Goal: Task Accomplishment & Management: Use online tool/utility

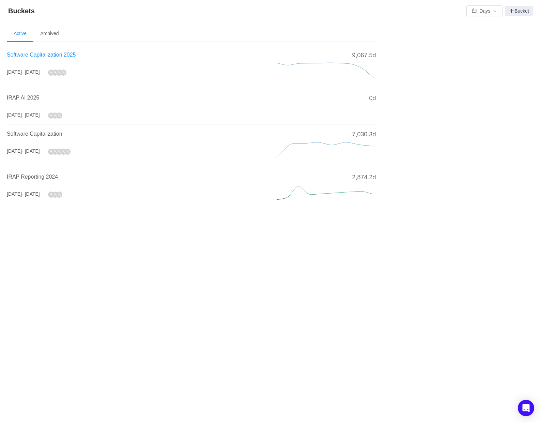
click at [38, 54] on span "Software Capitalization 2025" at bounding box center [41, 55] width 69 height 6
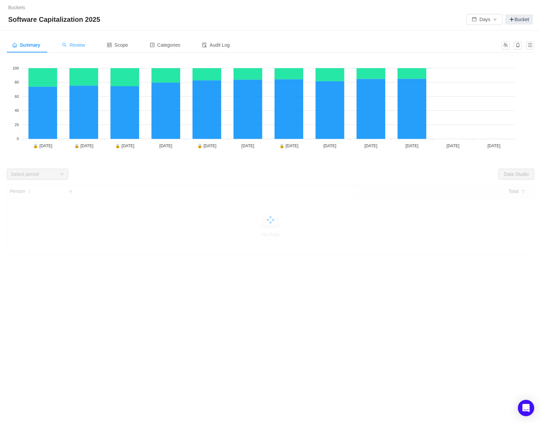
click at [78, 46] on span "Review" at bounding box center [73, 44] width 23 height 5
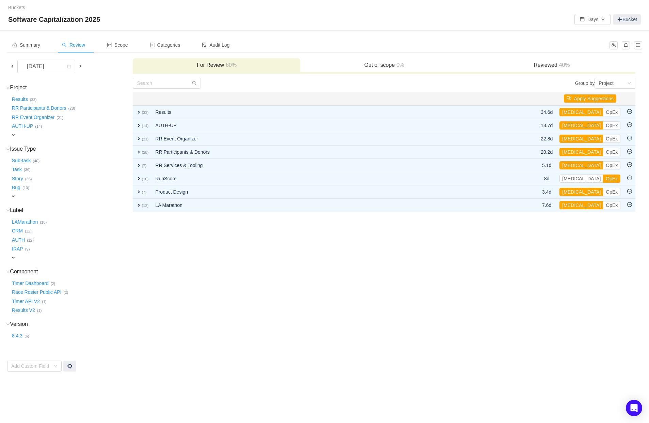
click at [77, 46] on span "Review" at bounding box center [73, 44] width 23 height 5
click at [13, 65] on span at bounding box center [12, 65] width 5 height 5
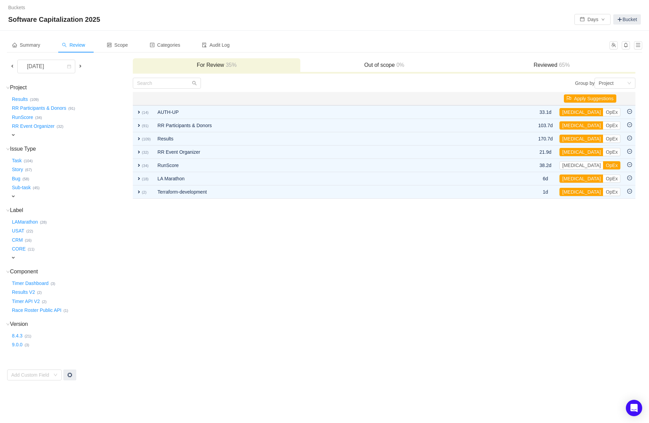
click at [82, 46] on span "Review" at bounding box center [73, 44] width 23 height 5
click at [18, 97] on button "Results …" at bounding box center [20, 99] width 19 height 11
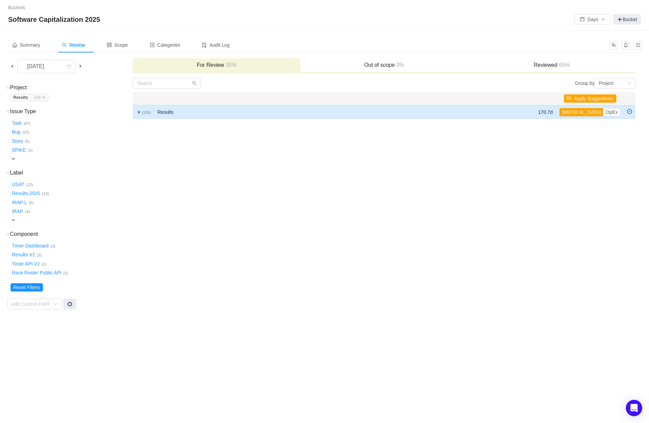
click at [138, 111] on span "expand" at bounding box center [138, 111] width 5 height 5
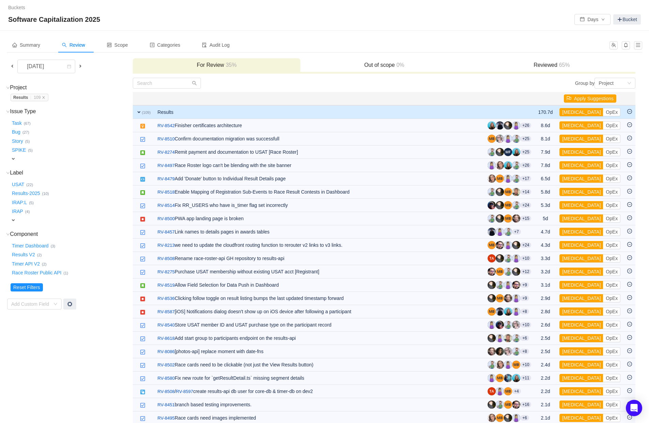
click at [45, 97] on icon "icon: close" at bounding box center [43, 97] width 3 height 3
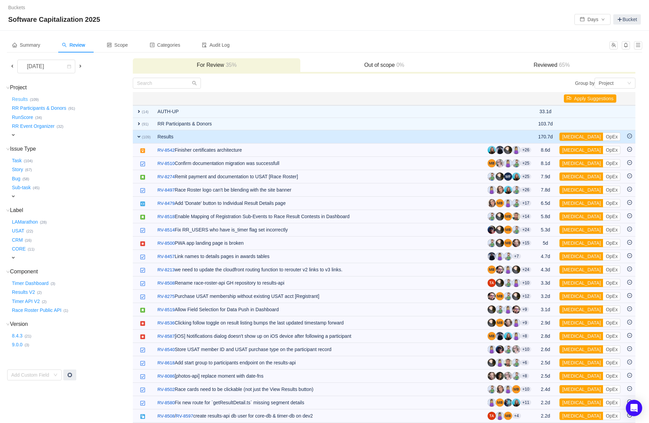
click at [19, 99] on button "Results …" at bounding box center [20, 99] width 19 height 11
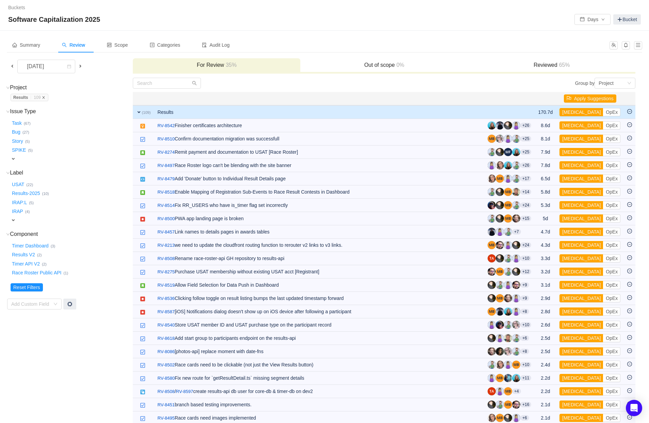
click at [45, 97] on icon "icon: close" at bounding box center [43, 97] width 3 height 3
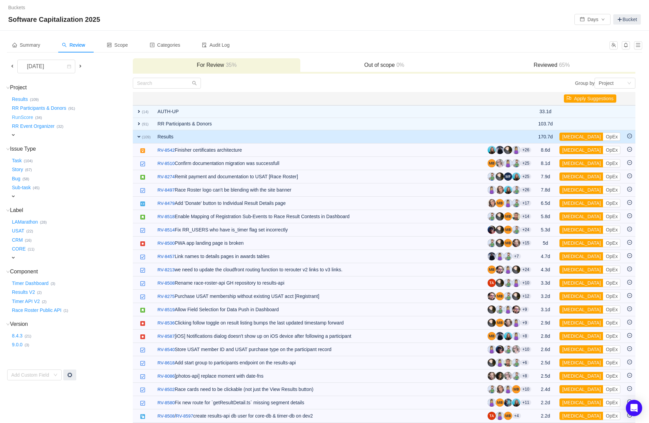
click at [30, 117] on button "RunScore …" at bounding box center [23, 117] width 25 height 11
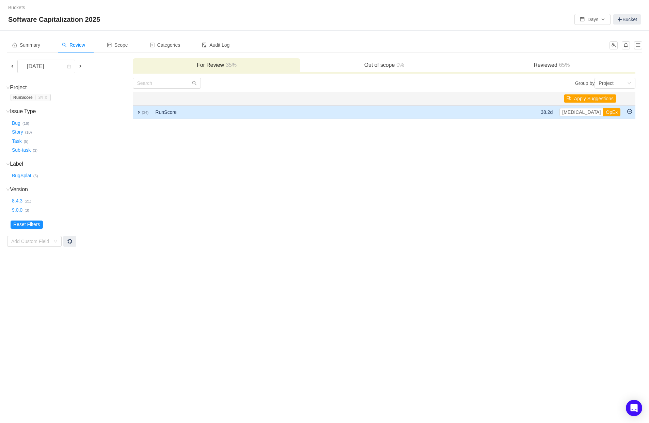
click at [139, 112] on span "expand" at bounding box center [138, 111] width 5 height 5
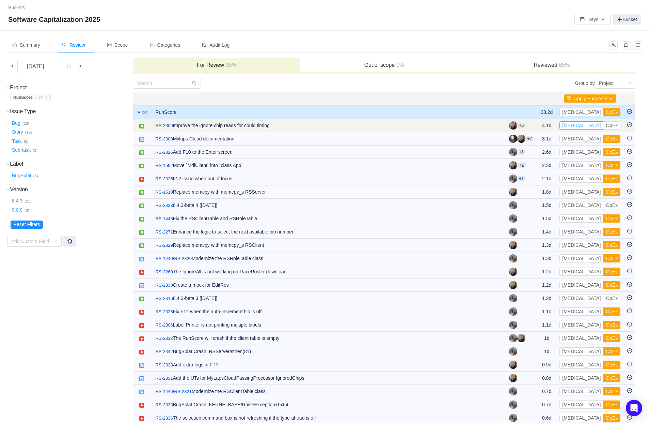
click at [540, 126] on button "[MEDICAL_DATA]" at bounding box center [582, 125] width 44 height 8
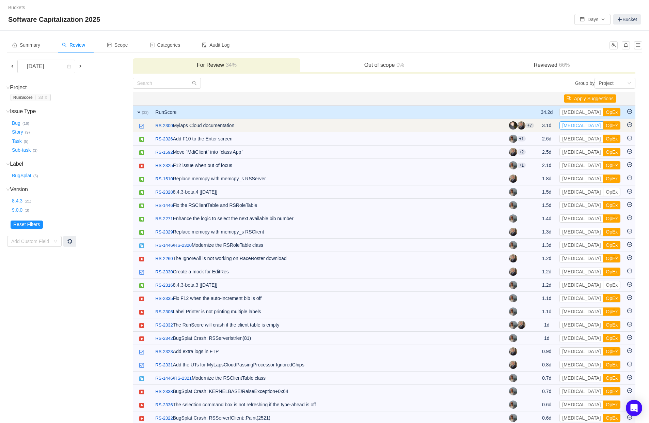
click at [540, 126] on button "[MEDICAL_DATA]" at bounding box center [582, 125] width 44 height 8
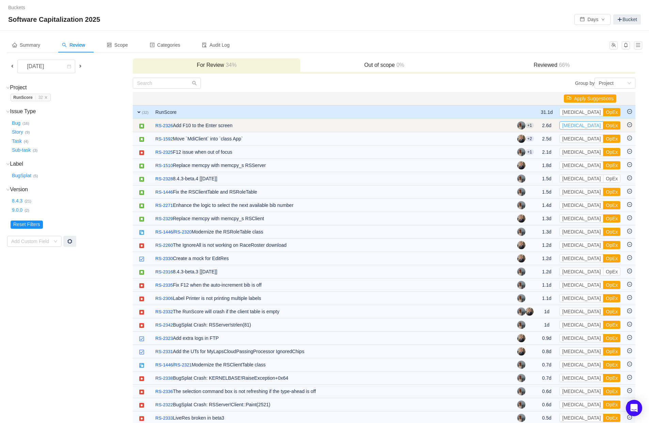
click at [540, 126] on button "[MEDICAL_DATA]" at bounding box center [582, 125] width 44 height 8
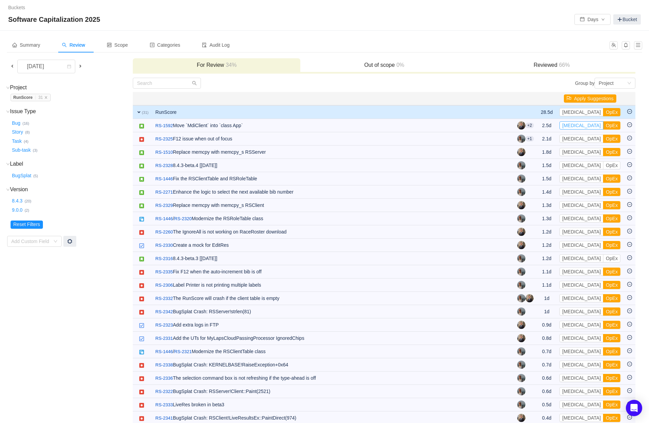
click at [540, 126] on button "[MEDICAL_DATA]" at bounding box center [582, 125] width 44 height 8
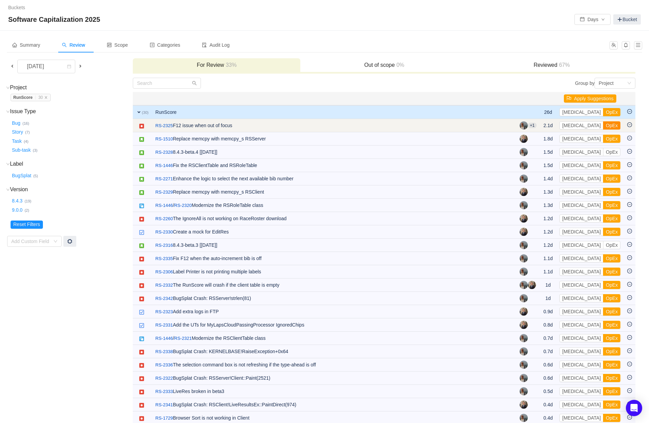
click at [540, 126] on button "OpEx" at bounding box center [611, 125] width 17 height 8
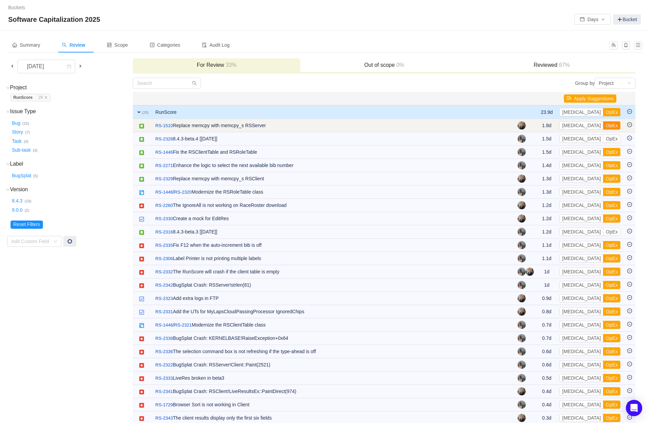
click at [540, 126] on button "OpEx" at bounding box center [611, 125] width 17 height 8
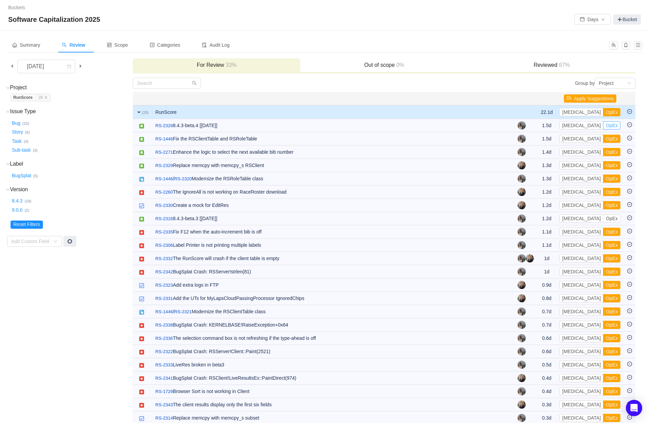
click at [540, 126] on button "OpEx" at bounding box center [611, 125] width 17 height 8
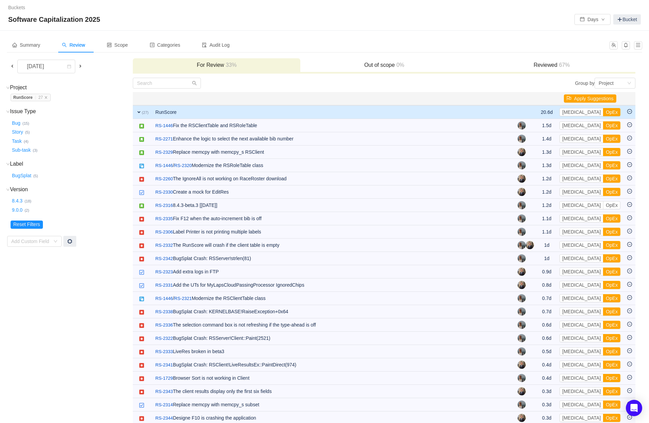
click at [540, 126] on button "OpEx" at bounding box center [611, 125] width 17 height 8
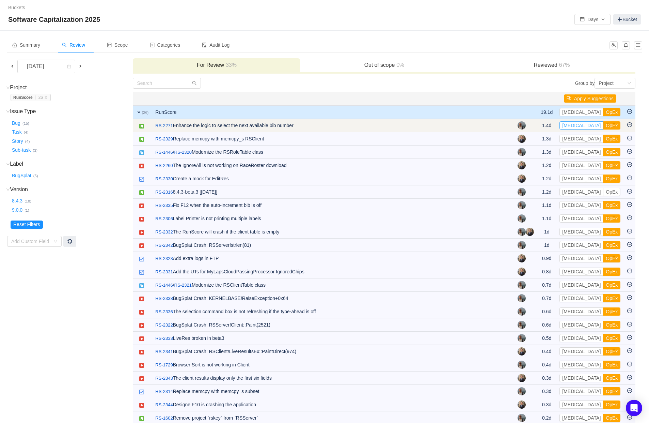
click at [540, 126] on button "[MEDICAL_DATA]" at bounding box center [582, 125] width 44 height 8
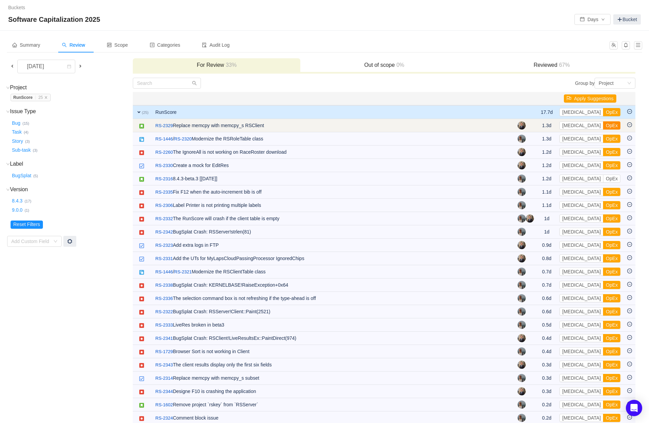
click at [540, 126] on button "OpEx" at bounding box center [611, 125] width 17 height 8
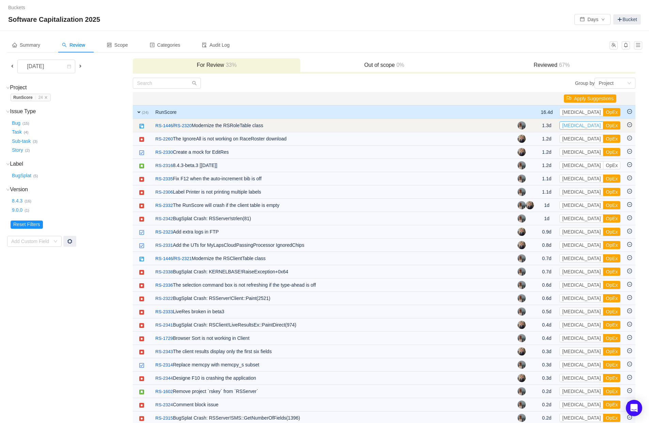
click at [540, 126] on button "[MEDICAL_DATA]" at bounding box center [582, 125] width 44 height 8
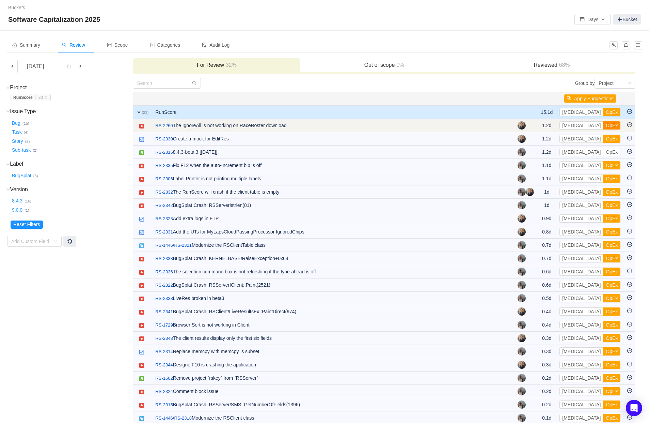
click at [540, 126] on button "OpEx" at bounding box center [611, 125] width 17 height 8
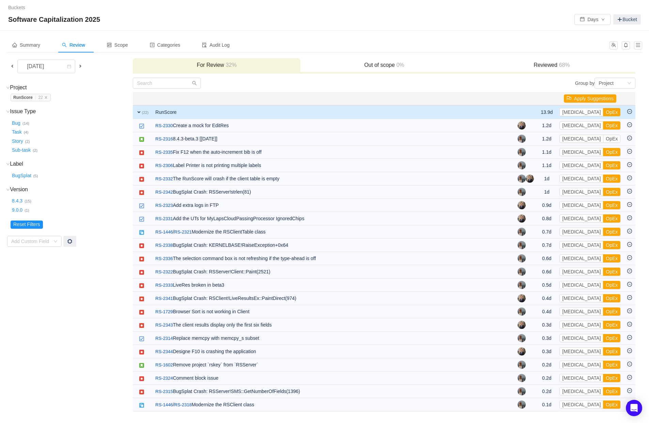
click at [540, 126] on button "OpEx" at bounding box center [611, 125] width 17 height 8
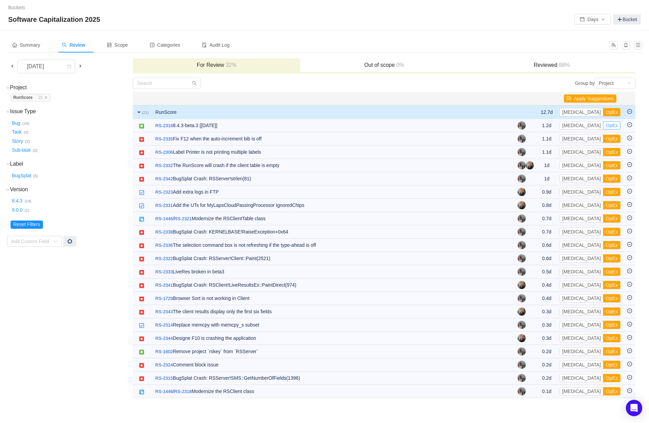
click at [540, 126] on button "OpEx" at bounding box center [611, 125] width 17 height 8
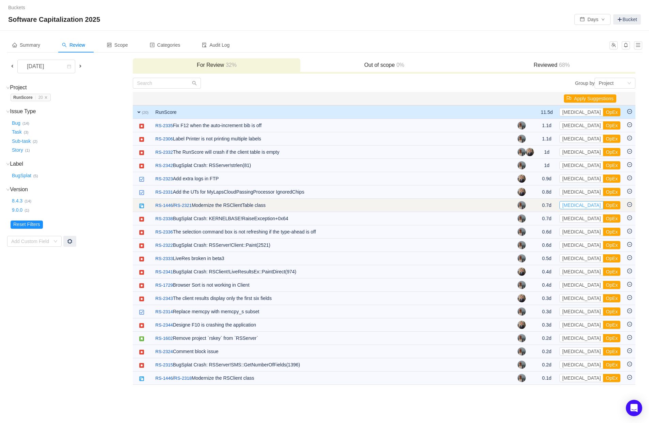
click at [540, 204] on button "[MEDICAL_DATA]" at bounding box center [582, 205] width 44 height 8
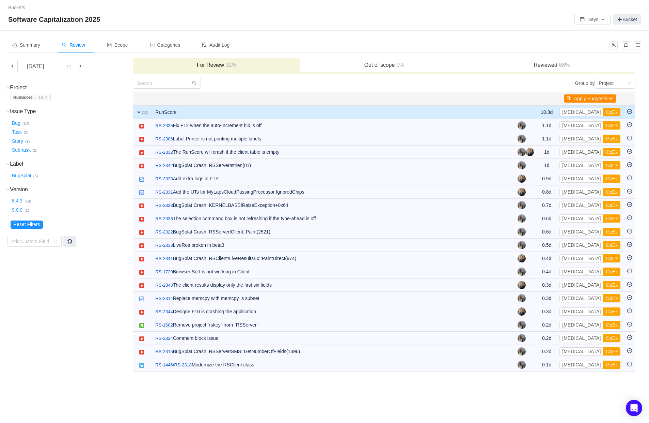
click at [540, 98] on button "Apply Suggestions" at bounding box center [590, 98] width 52 height 8
click at [540, 80] on button "OK" at bounding box center [632, 80] width 12 height 8
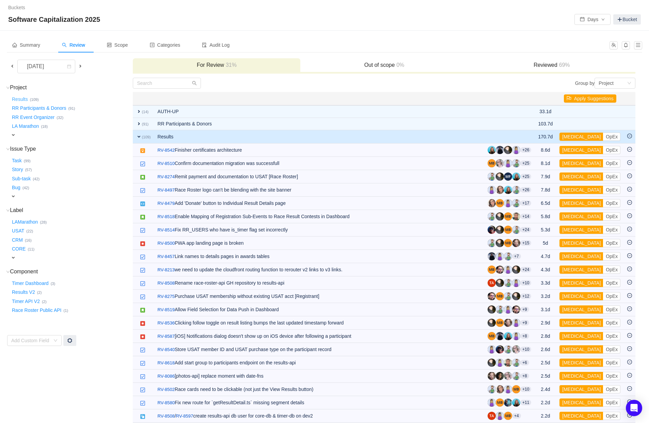
click at [16, 98] on button "Results …" at bounding box center [20, 99] width 19 height 11
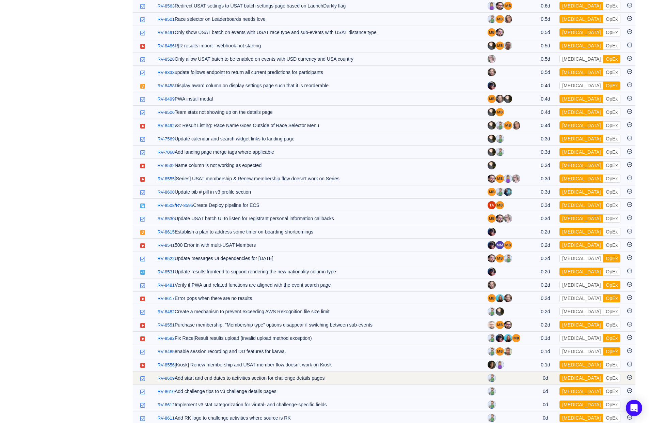
scroll to position [1151, 0]
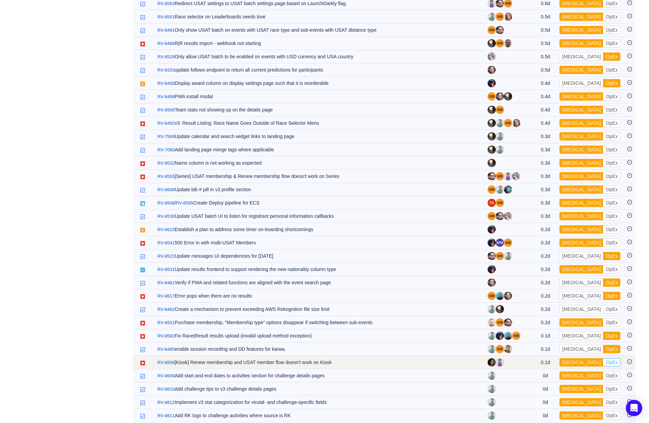
click at [540, 358] on button "OpEx" at bounding box center [611, 362] width 17 height 8
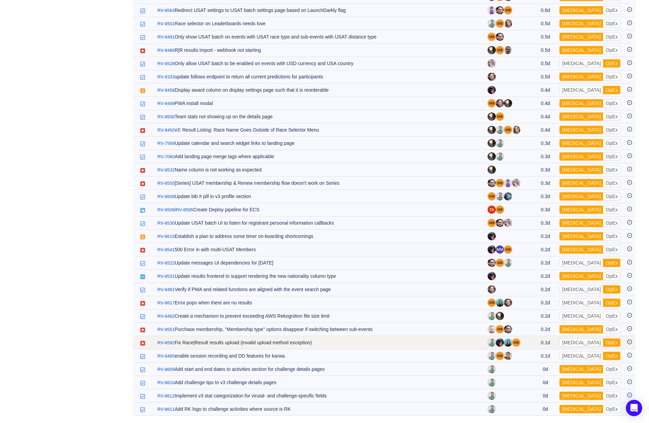
scroll to position [1137, 0]
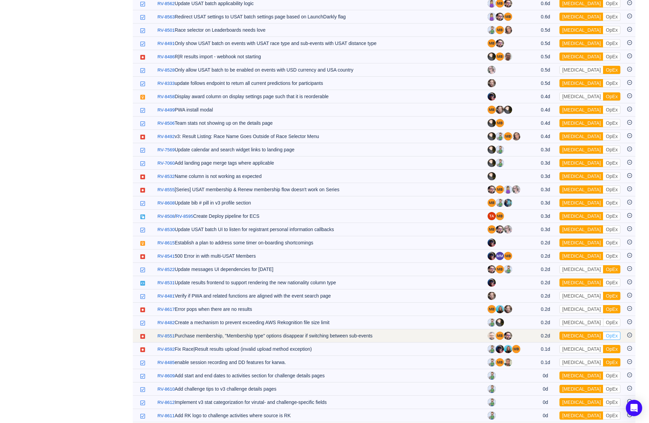
click at [540, 331] on button "OpEx" at bounding box center [611, 335] width 17 height 8
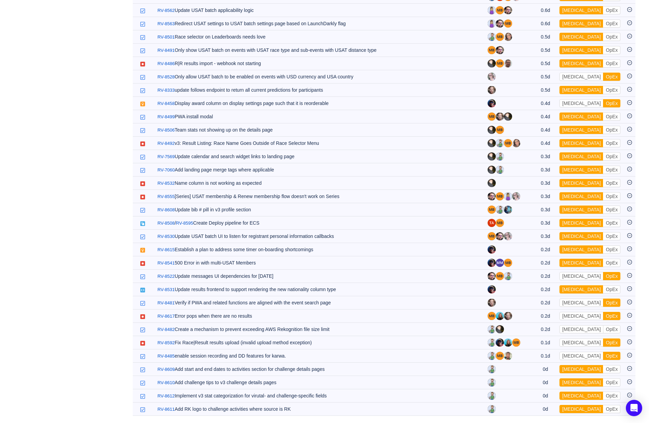
scroll to position [1124, 0]
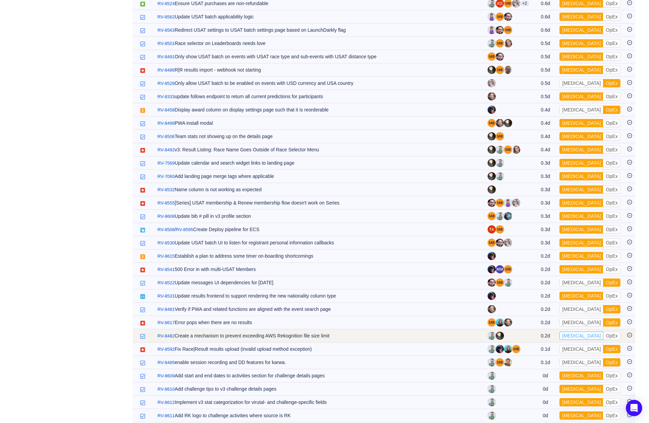
click at [540, 331] on button "[MEDICAL_DATA]" at bounding box center [582, 335] width 44 height 8
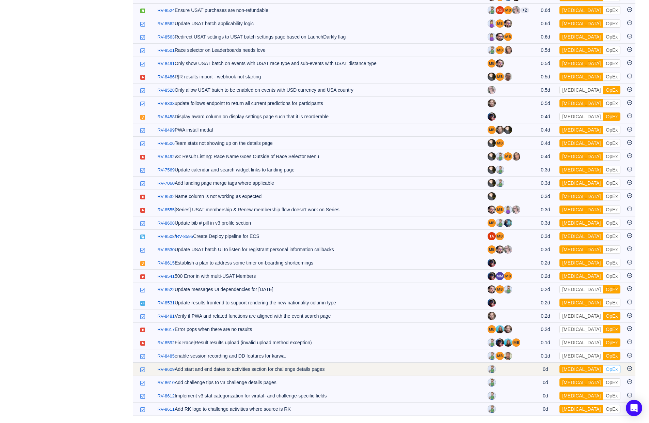
scroll to position [1111, 0]
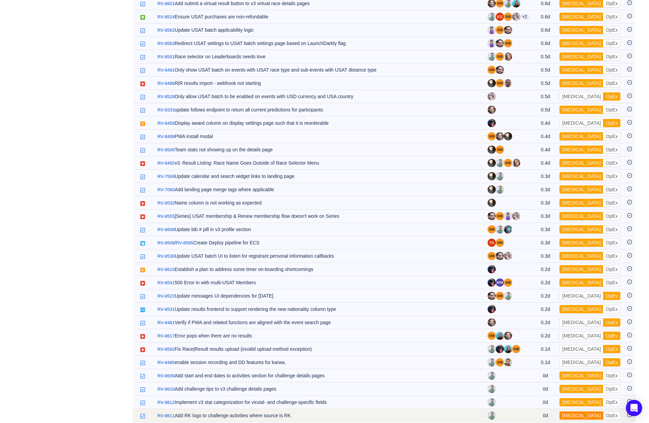
click at [540, 411] on button "[MEDICAL_DATA]" at bounding box center [582, 415] width 44 height 8
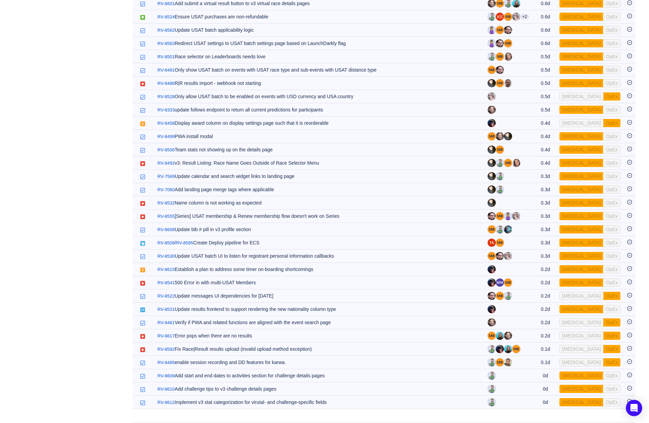
scroll to position [1098, 0]
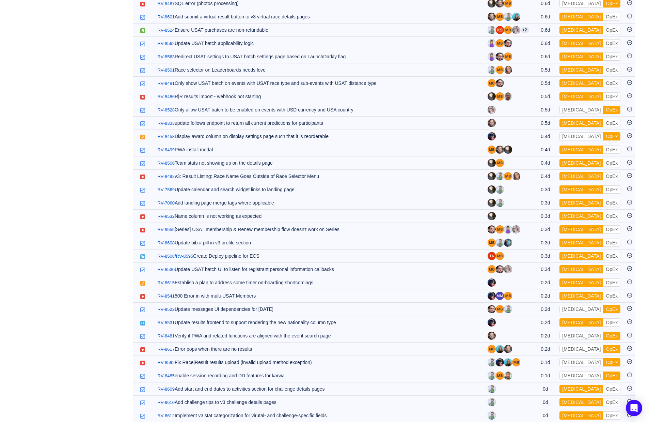
click at [540, 411] on button "[MEDICAL_DATA]" at bounding box center [582, 415] width 44 height 8
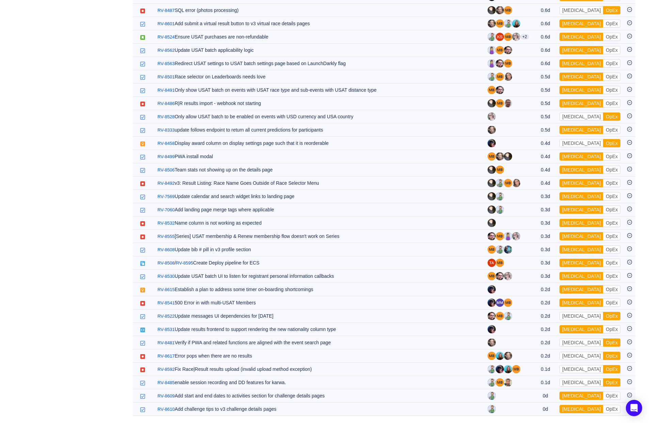
scroll to position [1084, 0]
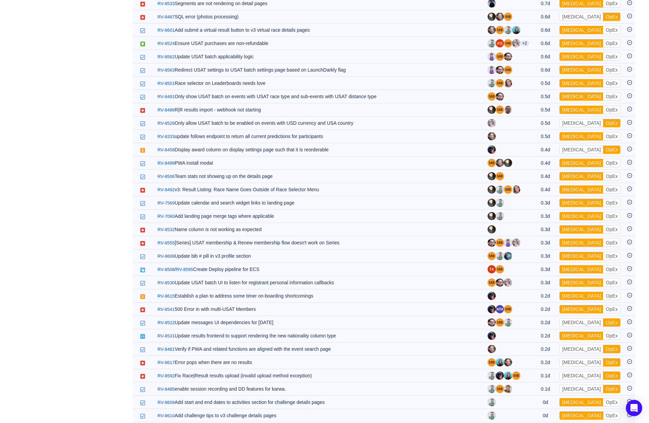
click at [540, 411] on button "[MEDICAL_DATA]" at bounding box center [582, 415] width 44 height 8
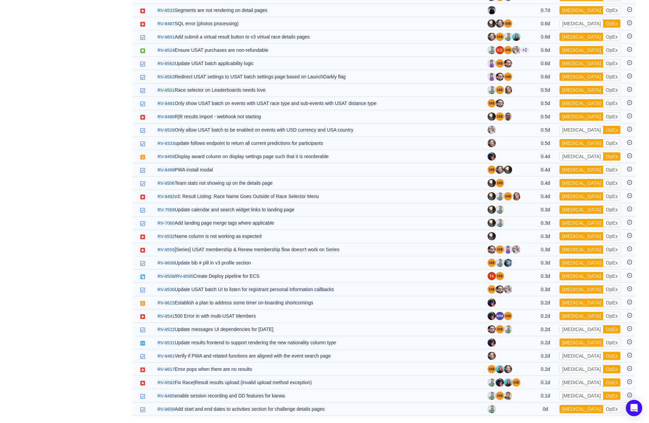
scroll to position [1071, 0]
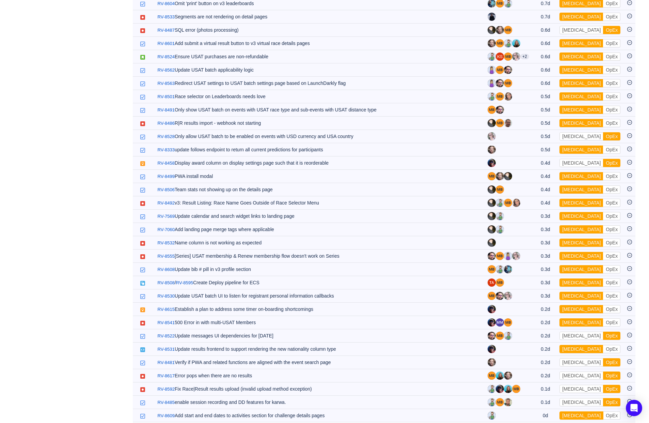
click at [540, 411] on button "[MEDICAL_DATA]" at bounding box center [582, 415] width 44 height 8
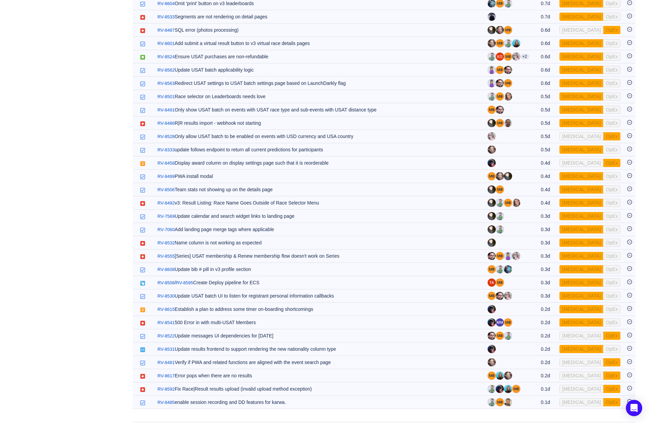
scroll to position [1058, 0]
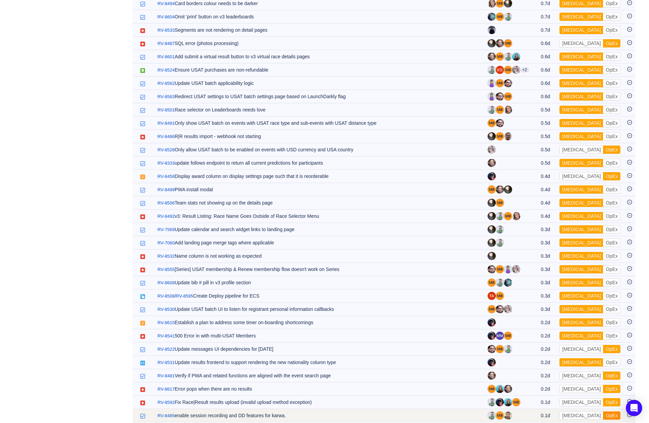
click at [540, 411] on button "OpEx" at bounding box center [611, 415] width 17 height 8
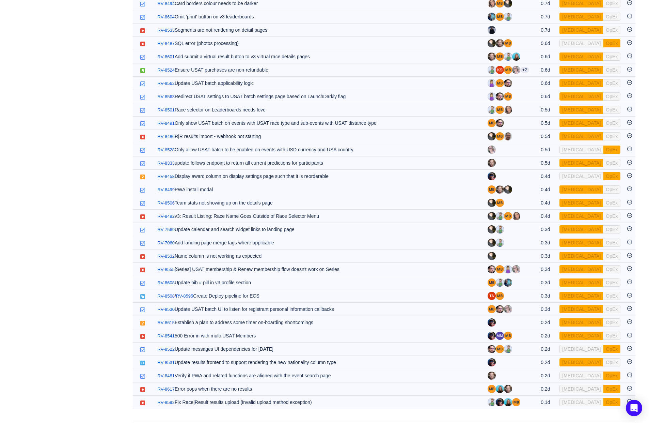
scroll to position [1044, 0]
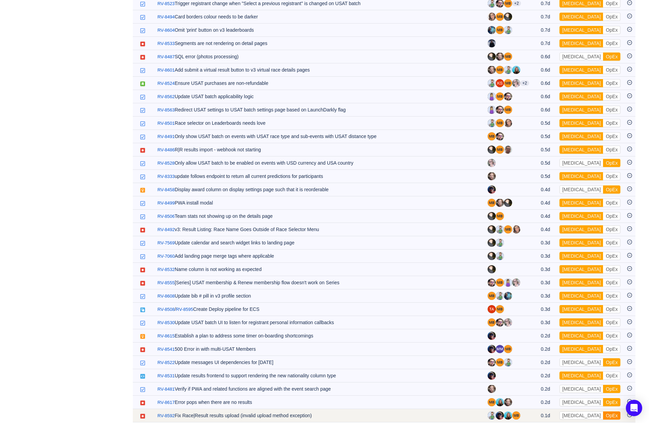
click at [540, 411] on button "OpEx" at bounding box center [611, 415] width 17 height 8
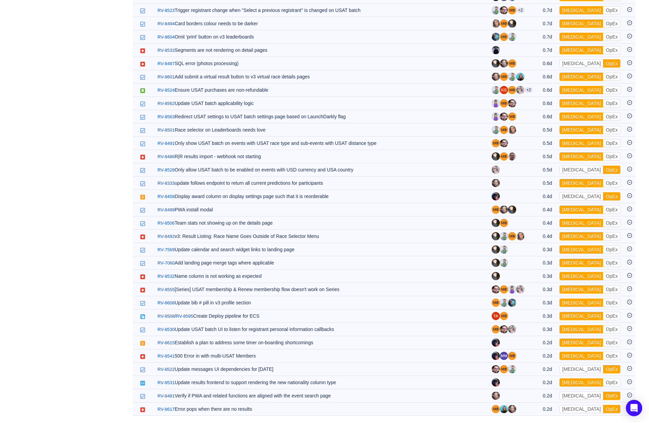
scroll to position [1031, 0]
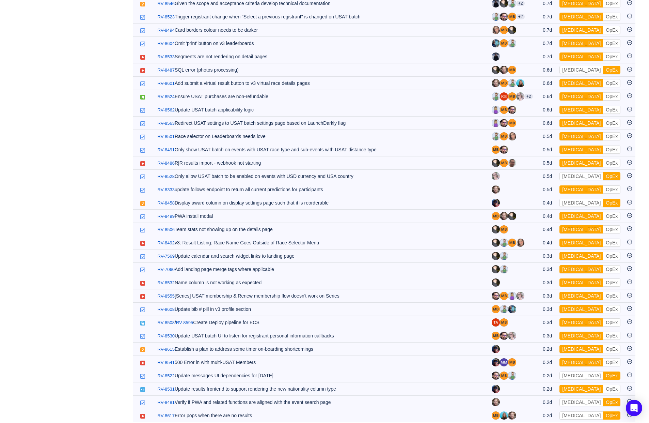
click at [540, 411] on button "OpEx" at bounding box center [611, 415] width 17 height 8
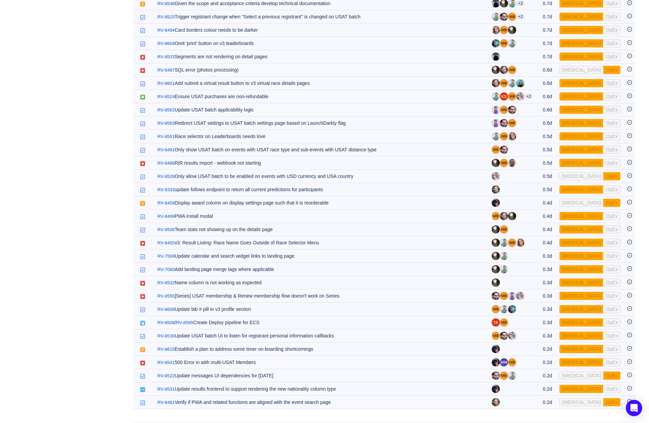
scroll to position [1018, 0]
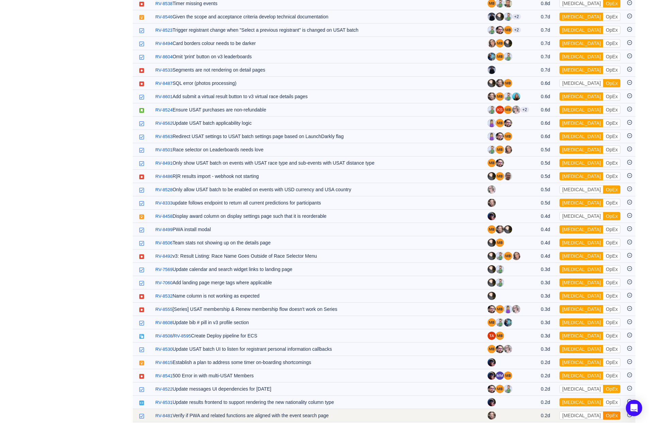
click at [540, 411] on button "OpEx" at bounding box center [611, 415] width 17 height 8
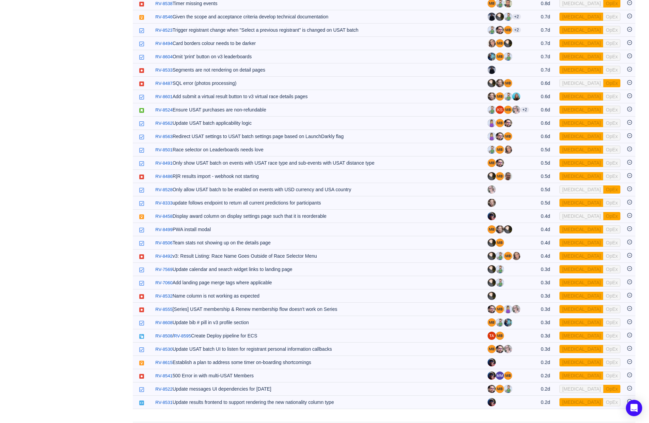
scroll to position [1005, 0]
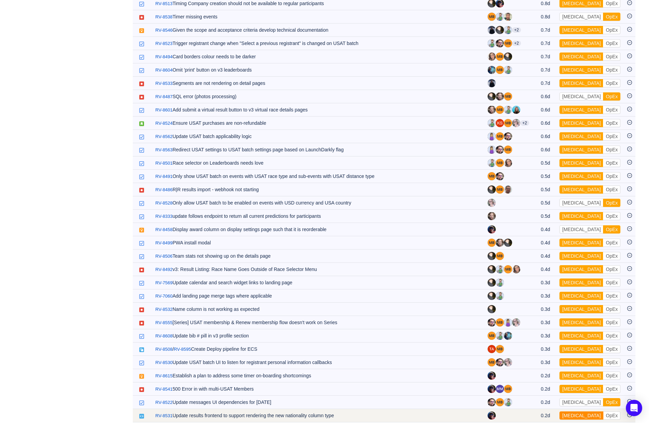
click at [540, 411] on button "[MEDICAL_DATA]" at bounding box center [582, 415] width 44 height 8
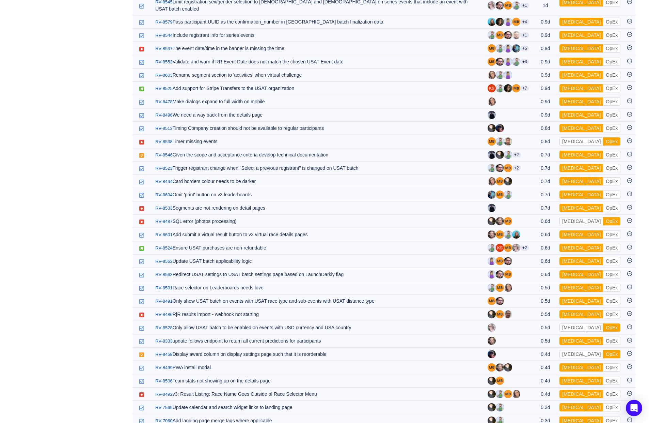
scroll to position [991, 0]
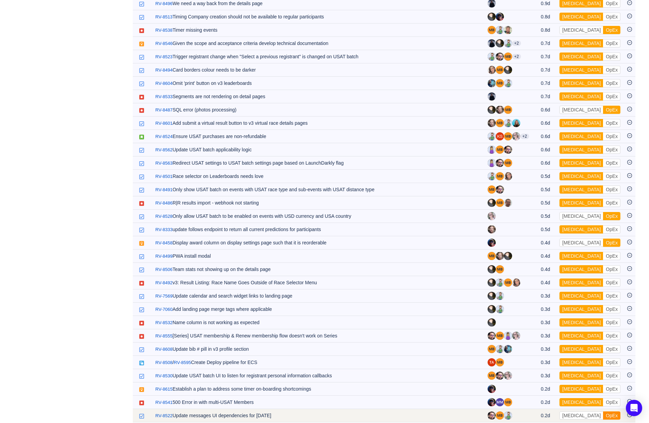
click at [540, 411] on button "OpEx" at bounding box center [611, 415] width 17 height 8
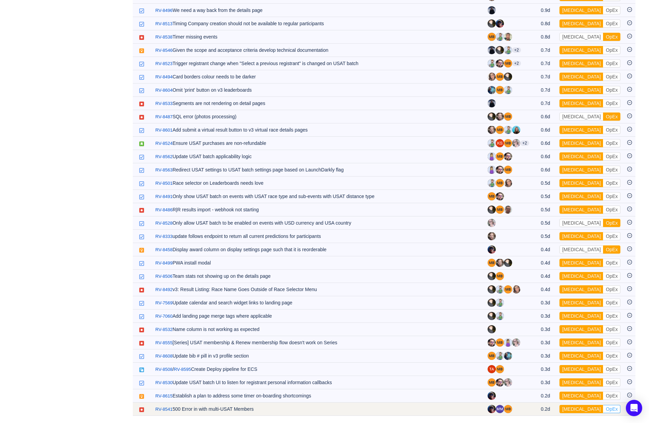
scroll to position [978, 0]
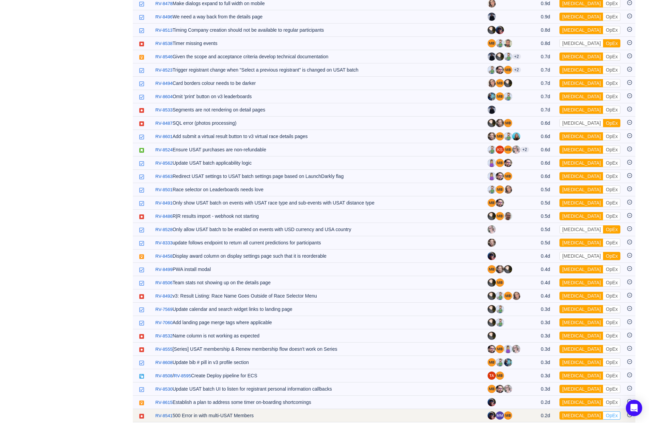
click at [540, 411] on button "OpEx" at bounding box center [611, 415] width 17 height 8
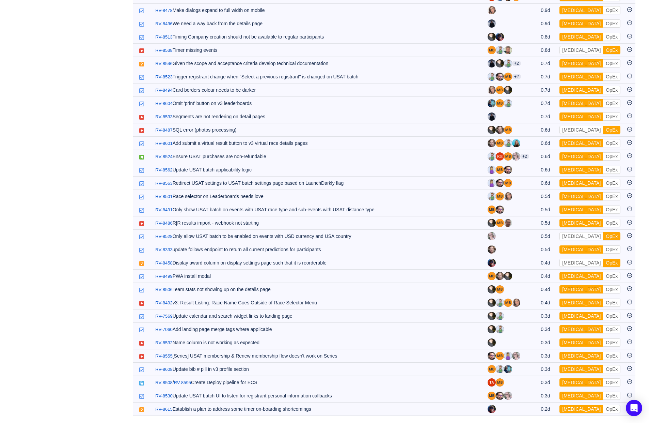
scroll to position [965, 0]
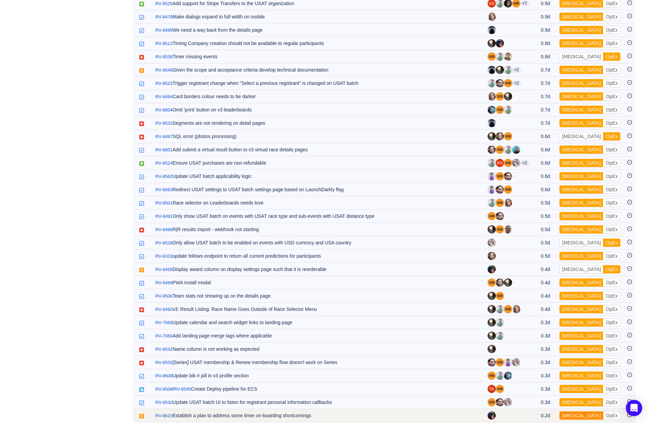
click at [540, 411] on button "[MEDICAL_DATA]" at bounding box center [582, 415] width 44 height 8
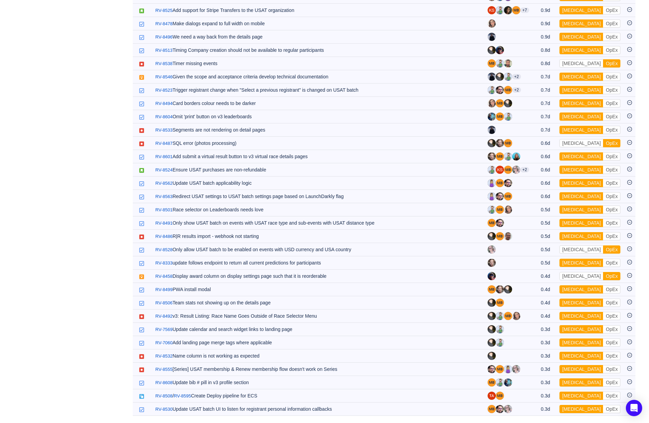
scroll to position [951, 0]
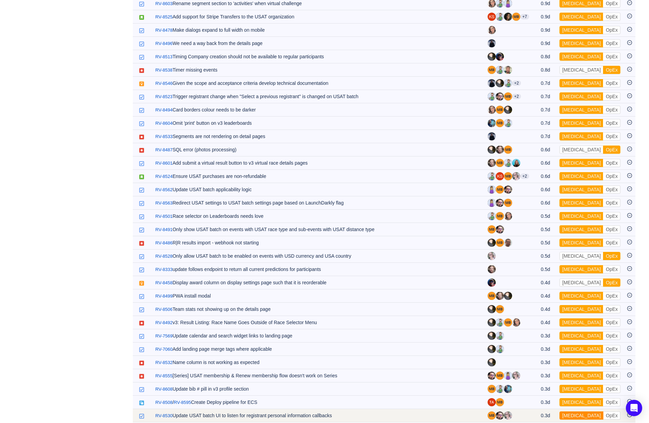
click at [540, 411] on button "[MEDICAL_DATA]" at bounding box center [582, 415] width 44 height 8
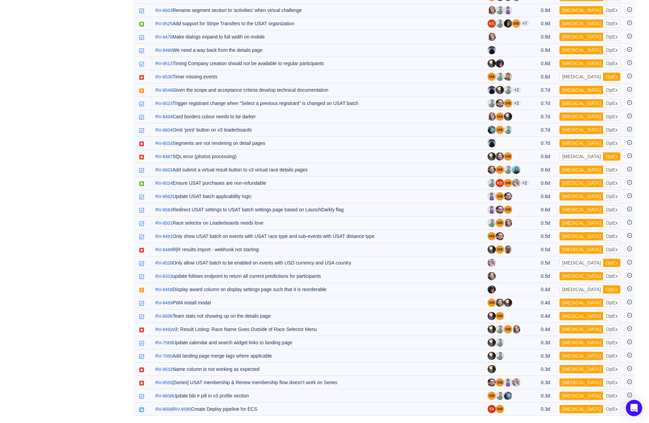
scroll to position [938, 0]
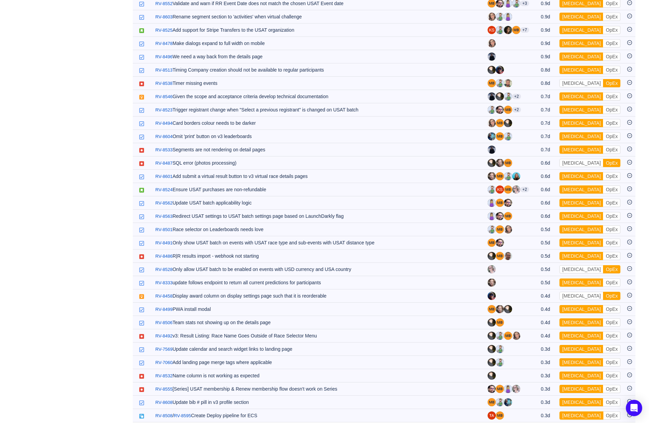
click at [540, 411] on button "[MEDICAL_DATA]" at bounding box center [582, 415] width 44 height 8
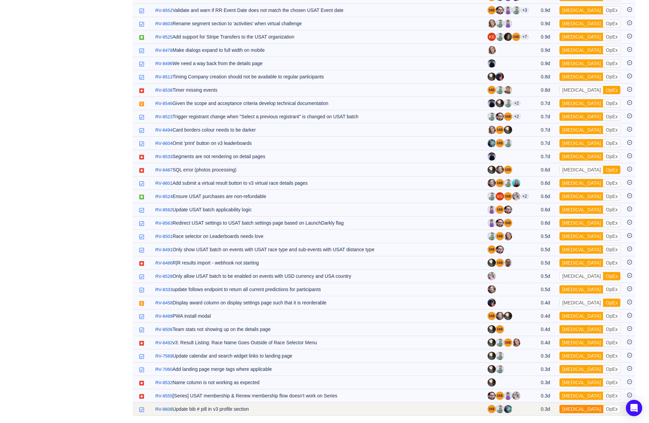
scroll to position [925, 0]
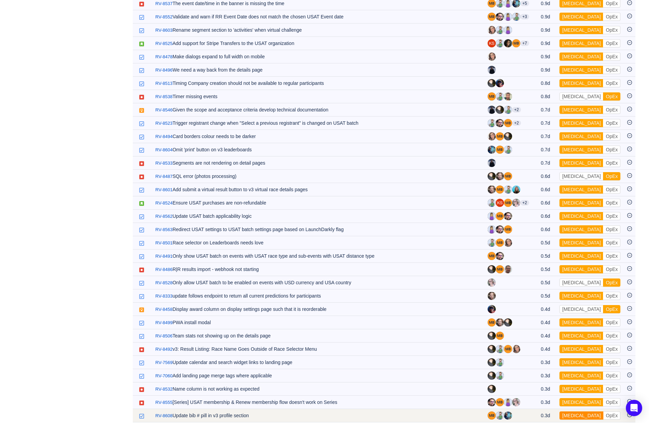
click at [540, 411] on button "[MEDICAL_DATA]" at bounding box center [582, 415] width 44 height 8
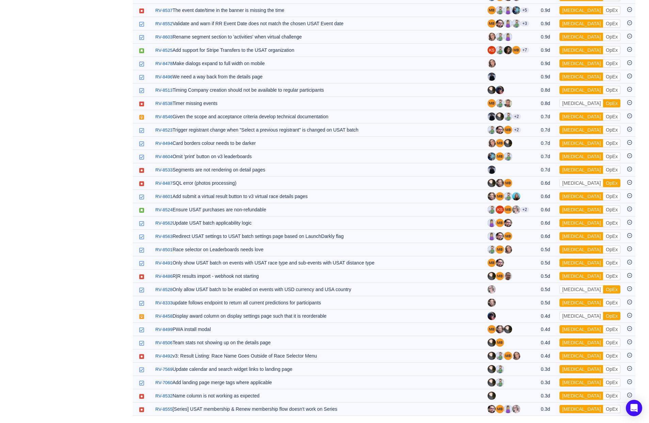
scroll to position [912, 0]
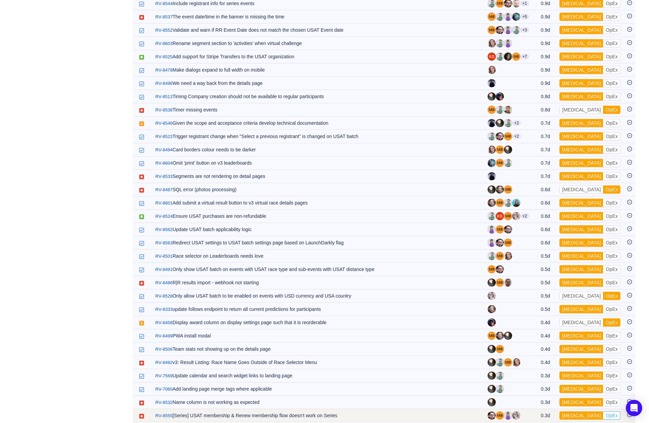
click at [540, 411] on button "OpEx" at bounding box center [611, 415] width 17 height 8
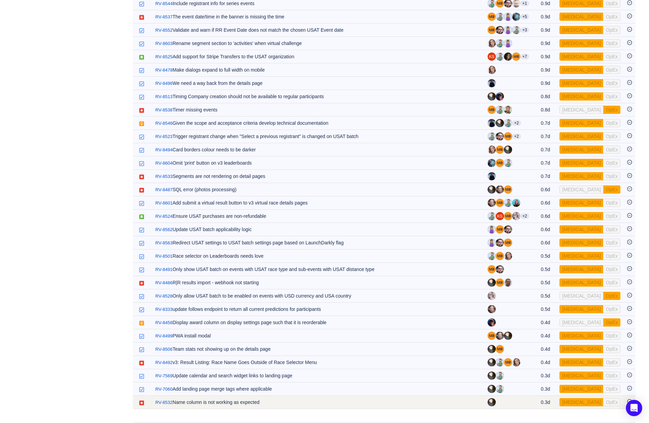
scroll to position [898, 0]
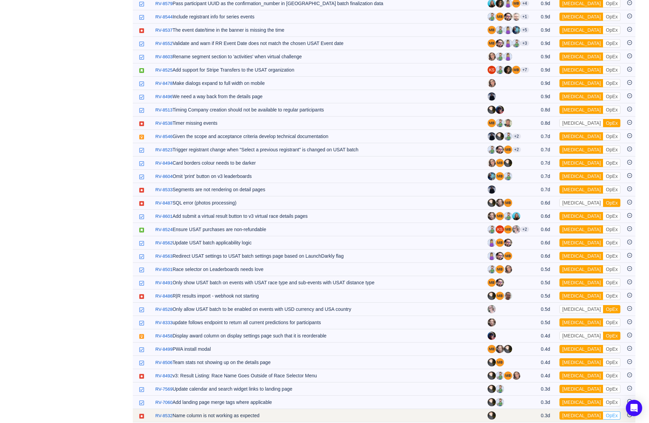
click at [540, 411] on button "OpEx" at bounding box center [611, 415] width 17 height 8
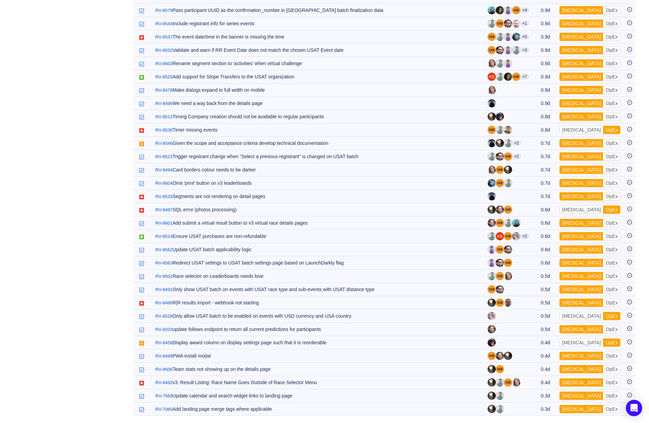
scroll to position [885, 0]
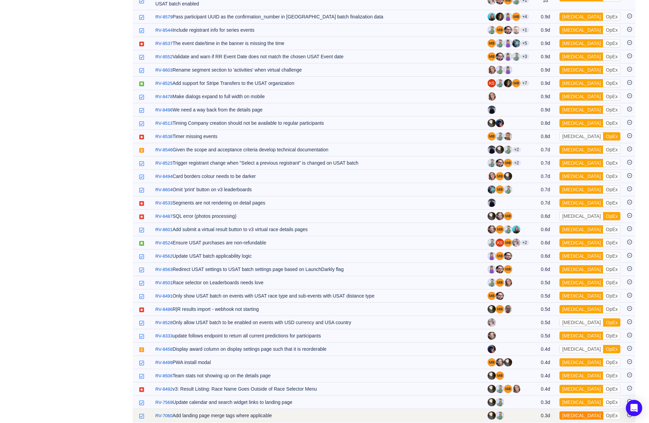
click at [540, 411] on button "[MEDICAL_DATA]" at bounding box center [582, 415] width 44 height 8
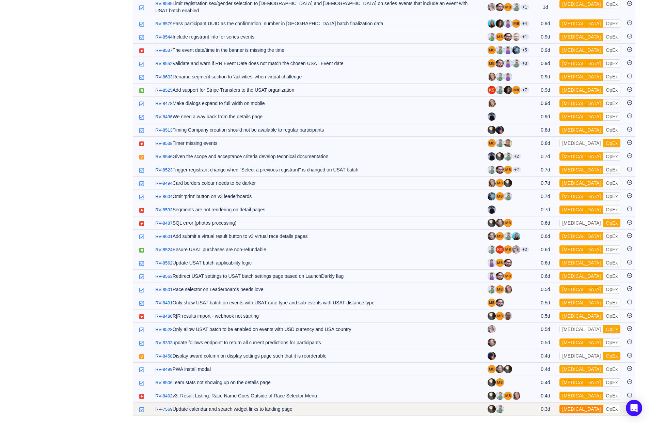
scroll to position [872, 0]
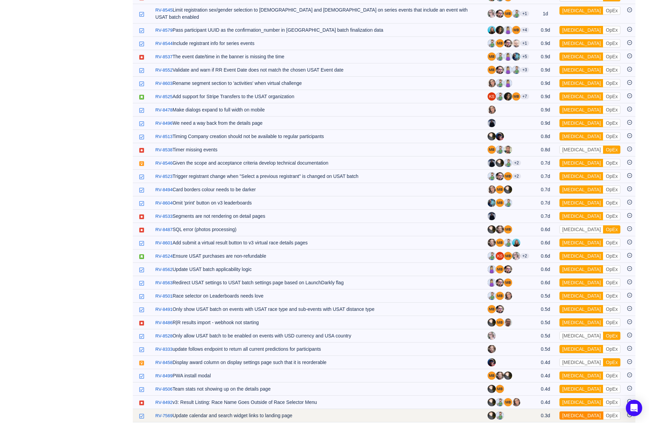
click at [540, 411] on button "[MEDICAL_DATA]" at bounding box center [582, 415] width 44 height 8
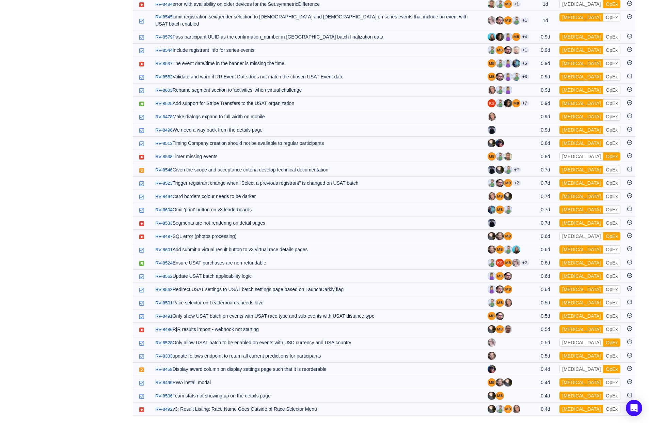
scroll to position [859, 0]
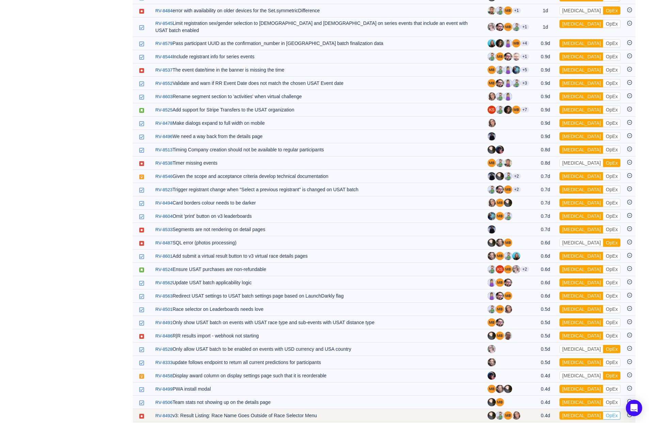
click at [540, 411] on button "OpEx" at bounding box center [611, 415] width 17 height 8
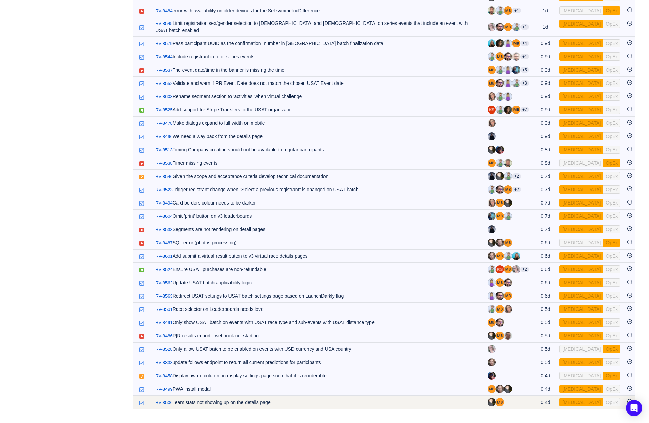
scroll to position [845, 0]
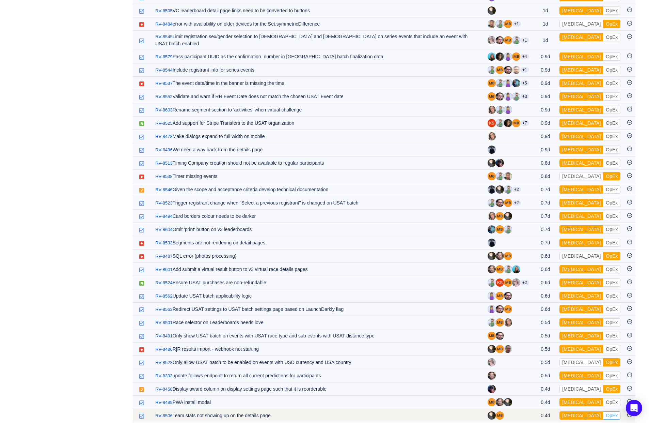
click at [540, 411] on button "OpEx" at bounding box center [611, 415] width 17 height 8
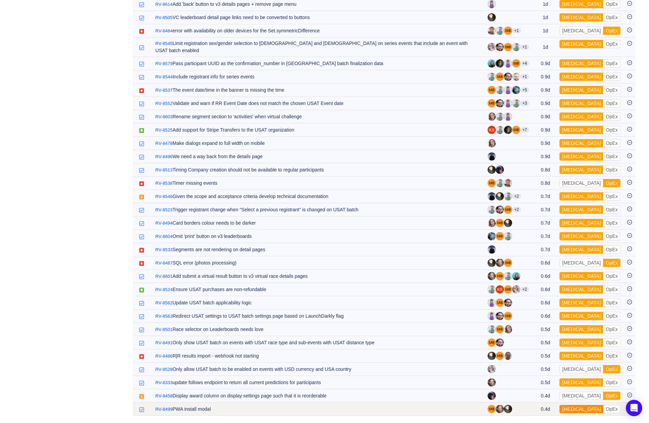
scroll to position [832, 0]
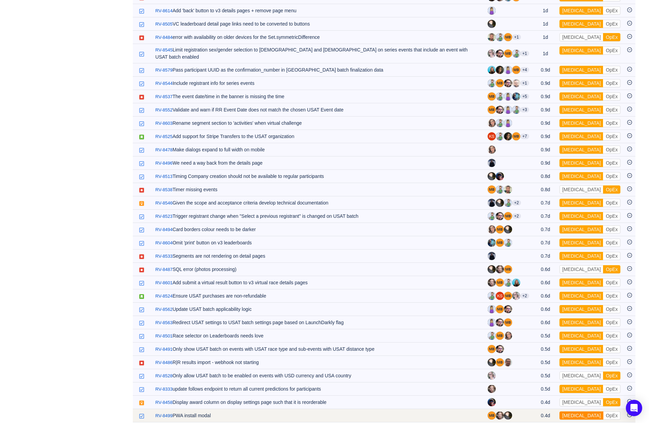
click at [540, 411] on button "[MEDICAL_DATA]" at bounding box center [582, 415] width 44 height 8
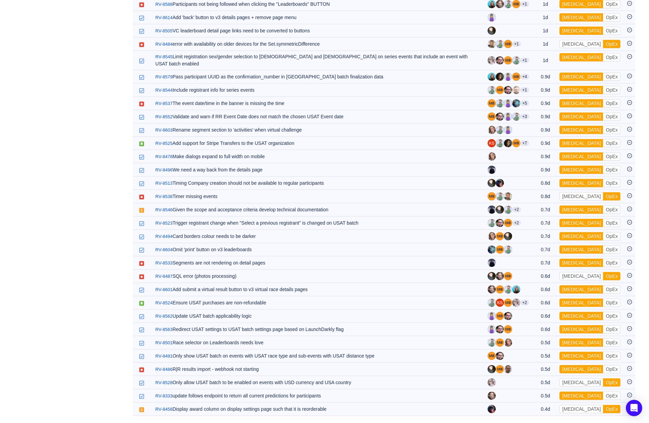
scroll to position [819, 0]
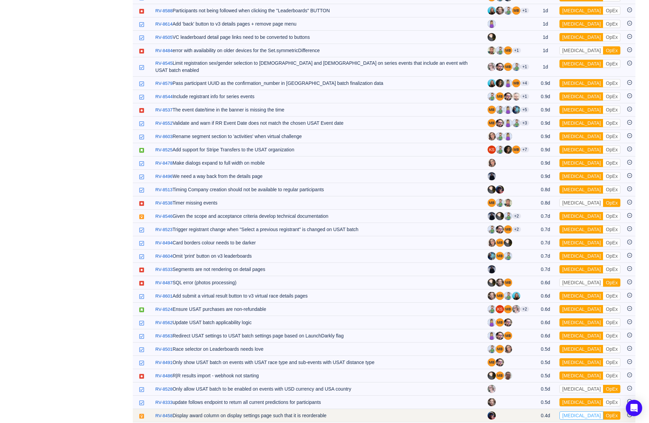
click at [540, 411] on button "[MEDICAL_DATA]" at bounding box center [582, 415] width 44 height 8
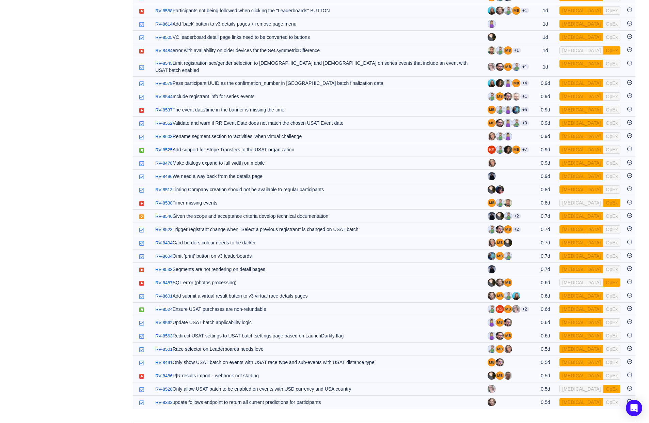
scroll to position [805, 0]
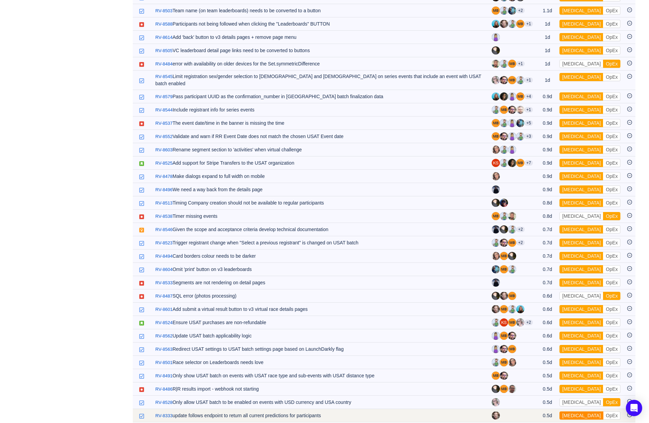
click at [540, 411] on button "[MEDICAL_DATA]" at bounding box center [582, 415] width 44 height 8
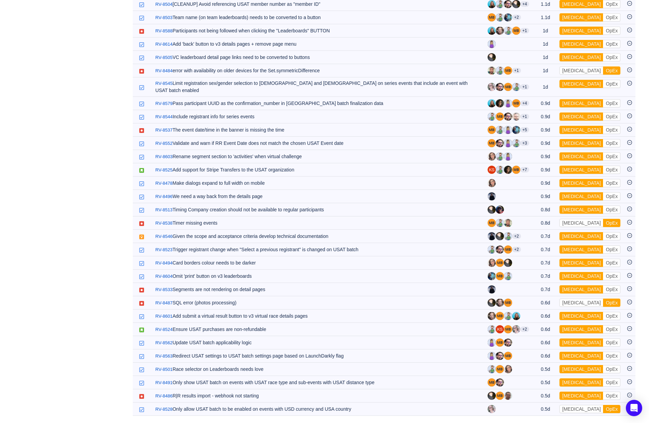
scroll to position [792, 0]
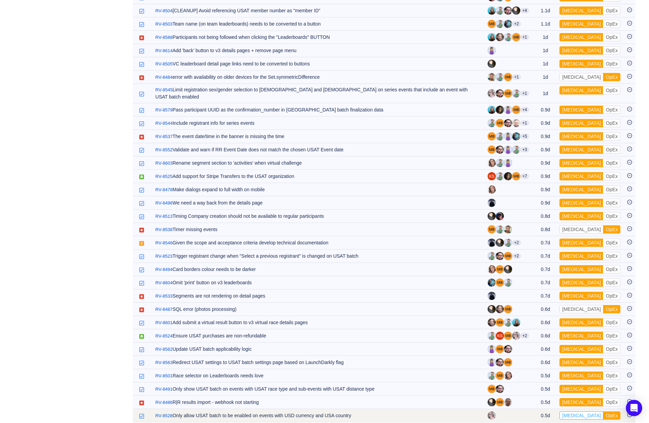
click at [540, 411] on button "[MEDICAL_DATA]" at bounding box center [582, 415] width 44 height 8
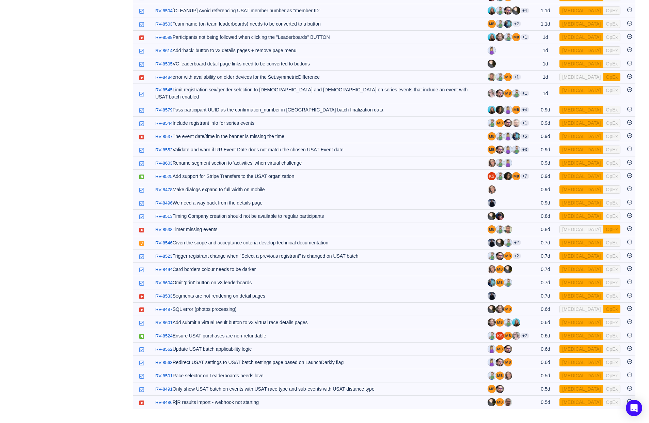
scroll to position [779, 0]
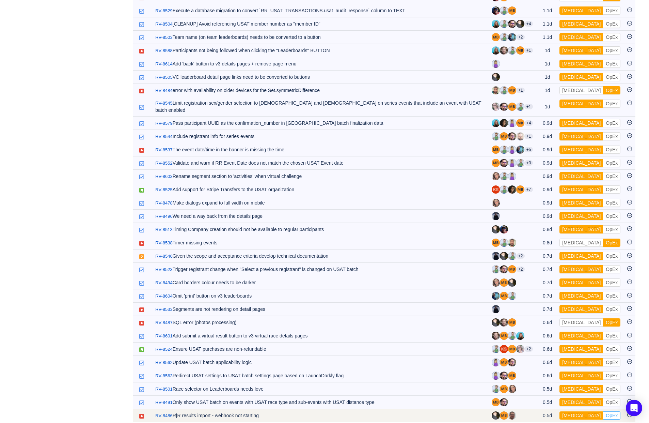
click at [540, 411] on button "OpEx" at bounding box center [611, 415] width 17 height 8
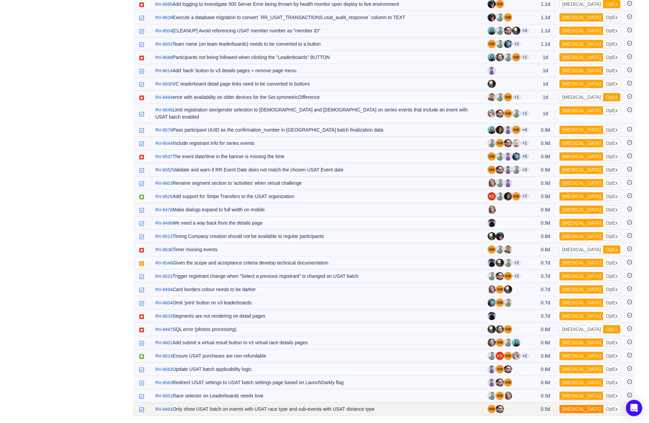
scroll to position [766, 0]
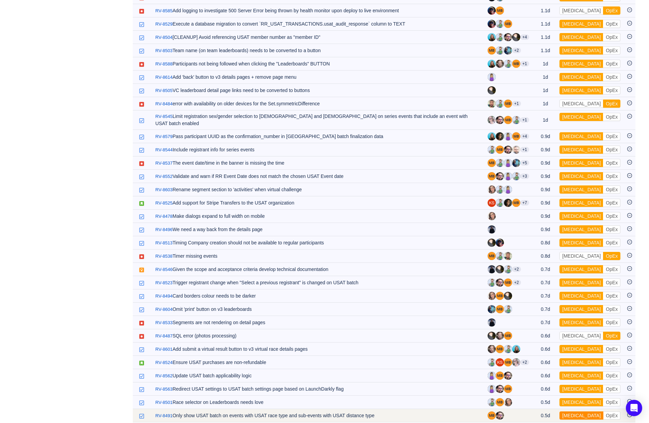
click at [540, 411] on button "[MEDICAL_DATA]" at bounding box center [582, 415] width 44 height 8
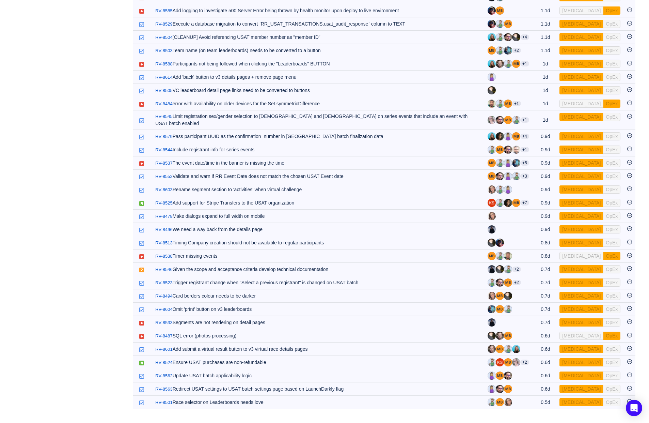
scroll to position [752, 0]
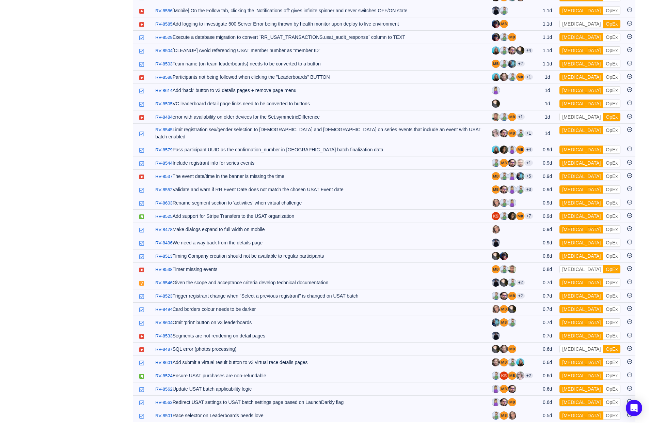
click at [540, 411] on button "[MEDICAL_DATA]" at bounding box center [582, 415] width 44 height 8
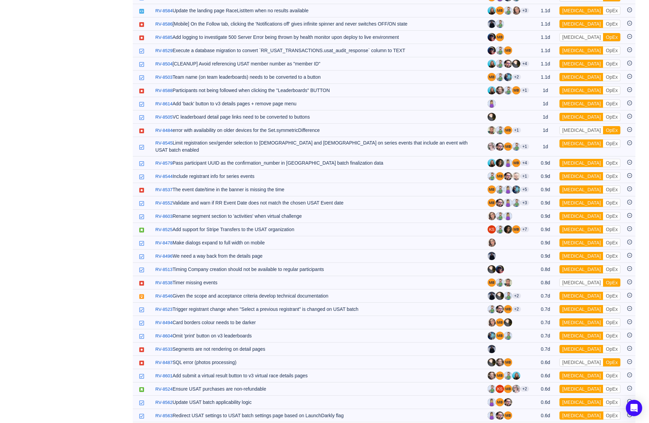
click at [540, 411] on button "[MEDICAL_DATA]" at bounding box center [582, 415] width 44 height 8
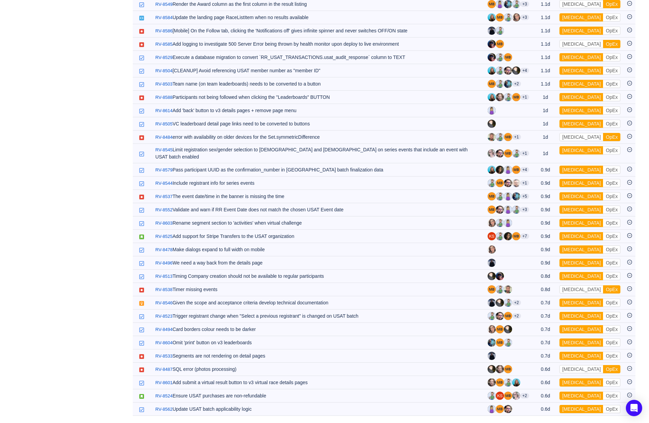
scroll to position [726, 0]
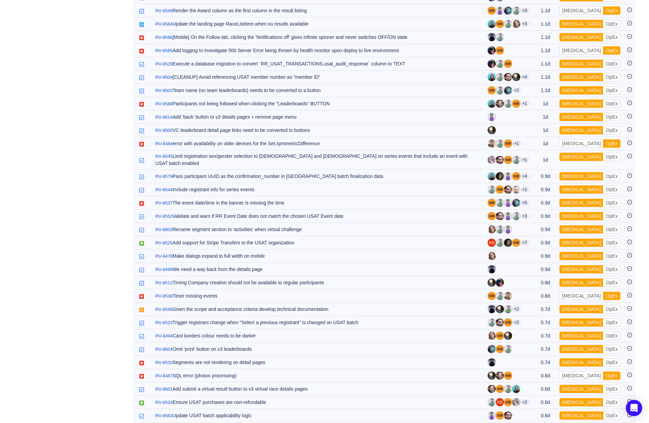
click at [540, 411] on button "[MEDICAL_DATA]" at bounding box center [582, 415] width 44 height 8
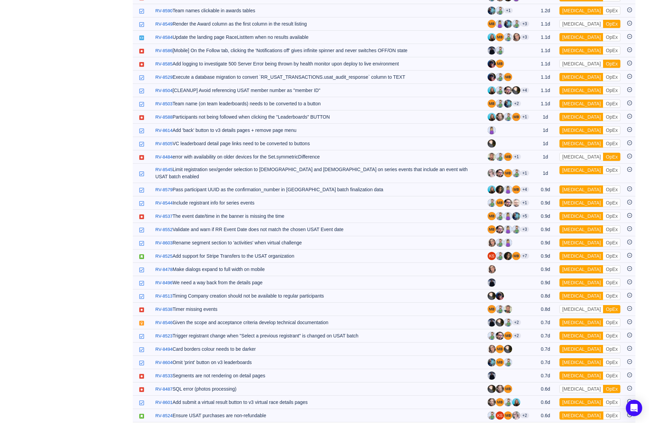
click at [540, 411] on button "[MEDICAL_DATA]" at bounding box center [582, 415] width 44 height 8
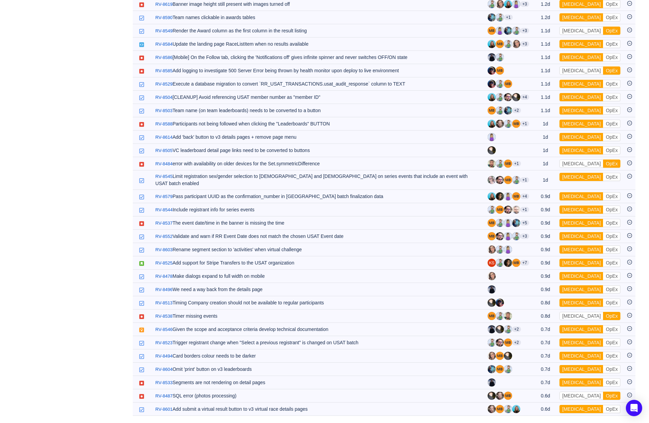
scroll to position [699, 0]
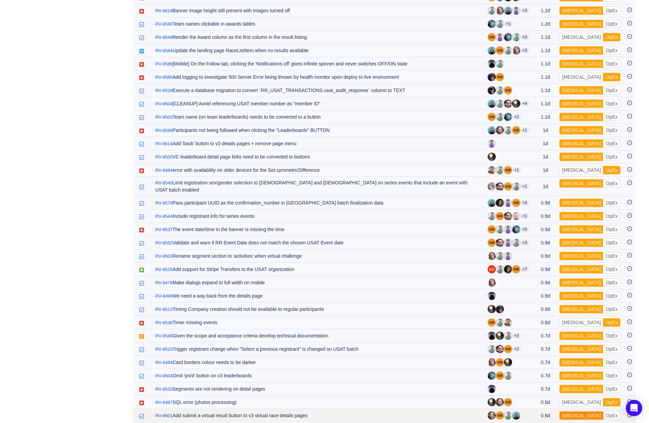
click at [540, 411] on button "[MEDICAL_DATA]" at bounding box center [582, 415] width 44 height 8
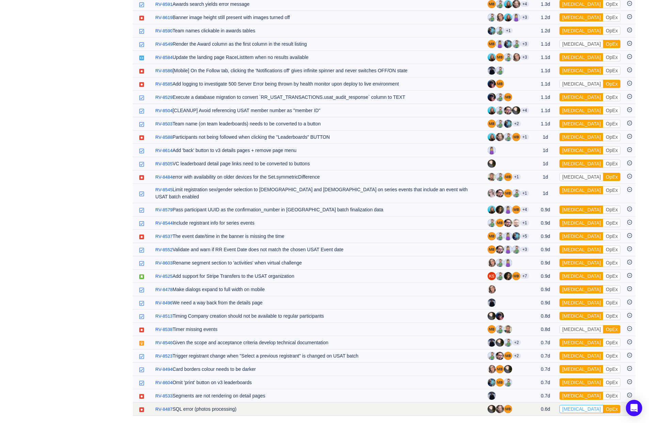
scroll to position [686, 0]
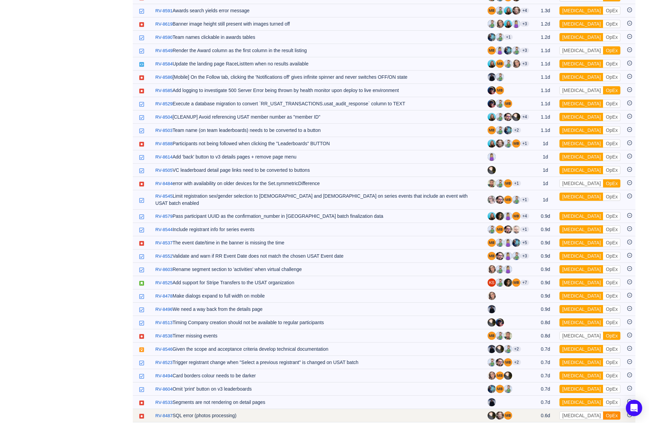
click at [540, 411] on button "OpEx" at bounding box center [611, 415] width 17 height 8
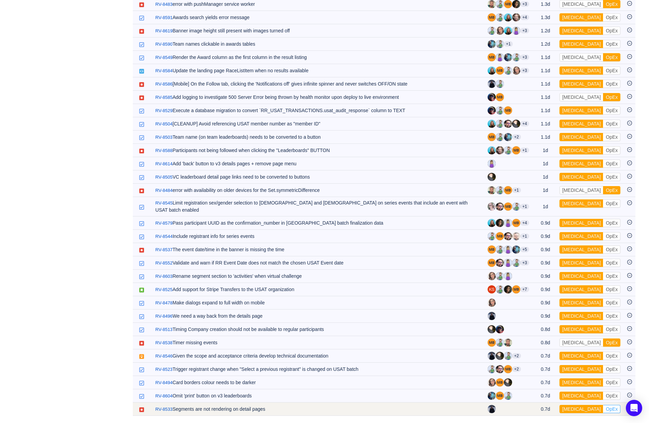
scroll to position [673, 0]
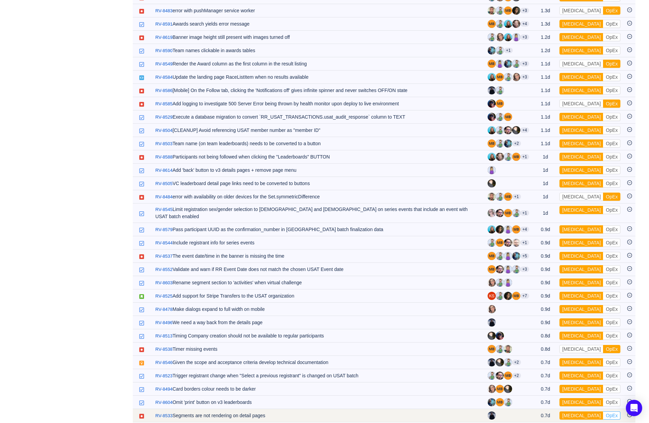
click at [540, 411] on button "OpEx" at bounding box center [611, 415] width 17 height 8
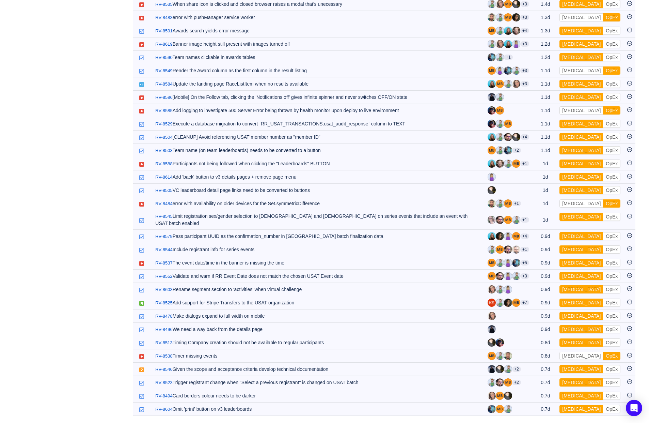
scroll to position [659, 0]
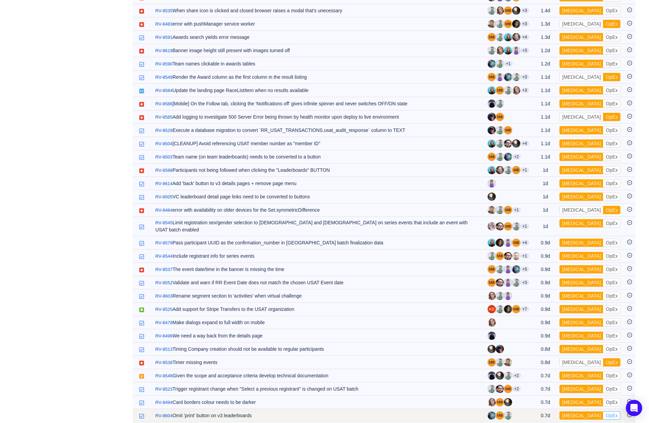
drag, startPoint x: 594, startPoint y: 410, endPoint x: 558, endPoint y: 410, distance: 36.1
click at [540, 410] on tr "/ RV-8604 Omit 'print' button on v3 leaderboards 0.7d [MEDICAL_DATA] OpEx Out o…" at bounding box center [384, 415] width 503 height 13
click at [540, 411] on button "[MEDICAL_DATA]" at bounding box center [582, 415] width 44 height 8
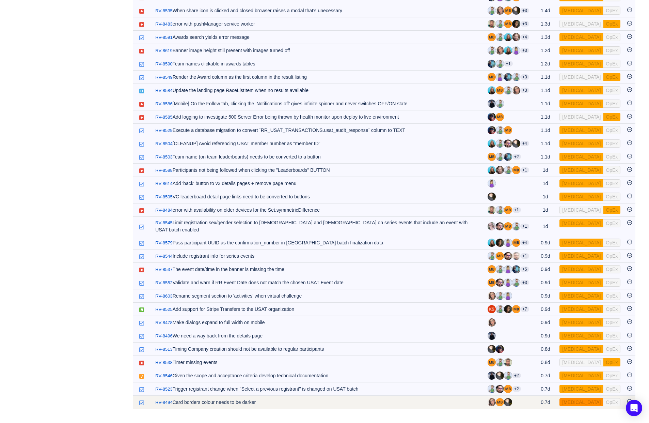
scroll to position [646, 0]
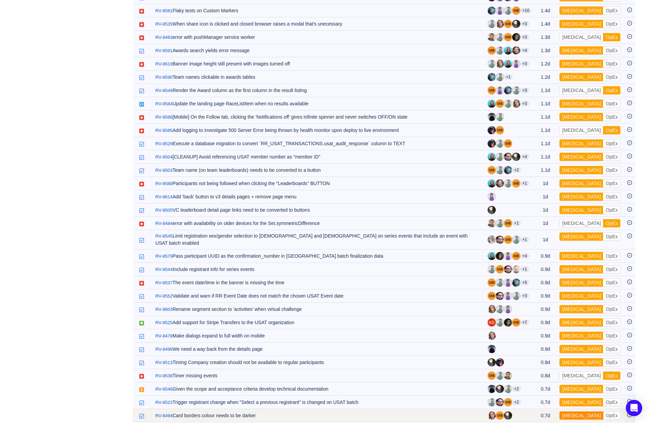
click at [540, 411] on button "[MEDICAL_DATA]" at bounding box center [582, 415] width 44 height 8
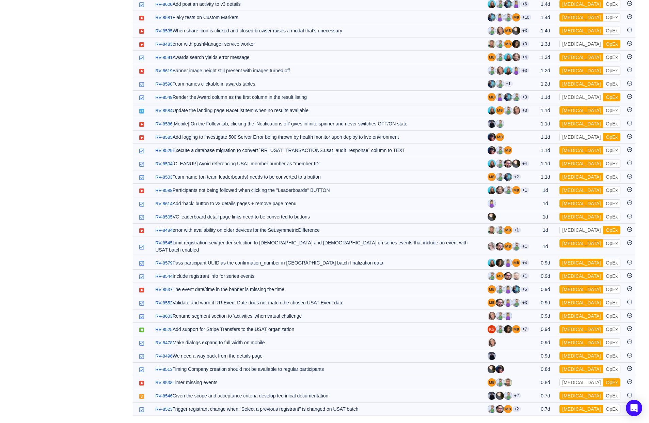
scroll to position [633, 0]
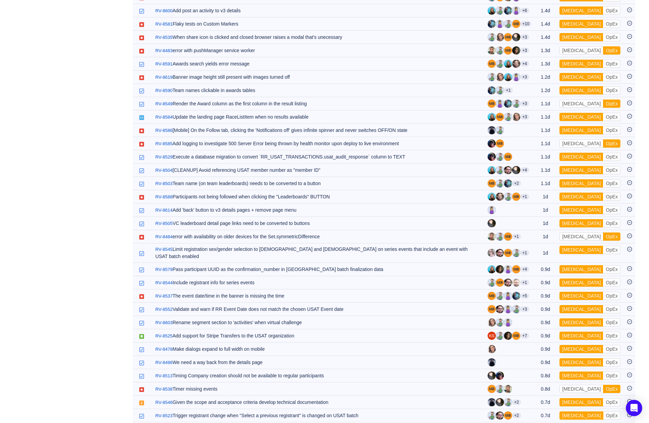
click at [540, 411] on button "[MEDICAL_DATA]" at bounding box center [582, 415] width 44 height 8
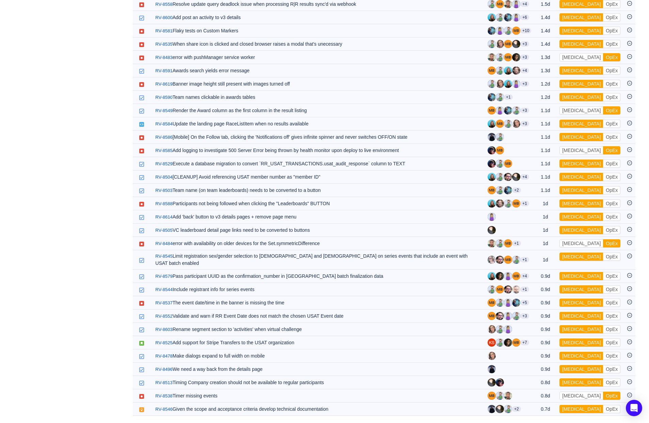
scroll to position [619, 0]
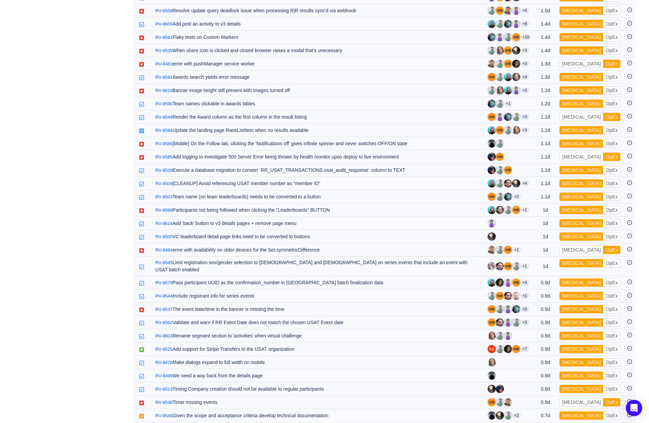
click at [540, 411] on button "[MEDICAL_DATA]" at bounding box center [582, 415] width 44 height 8
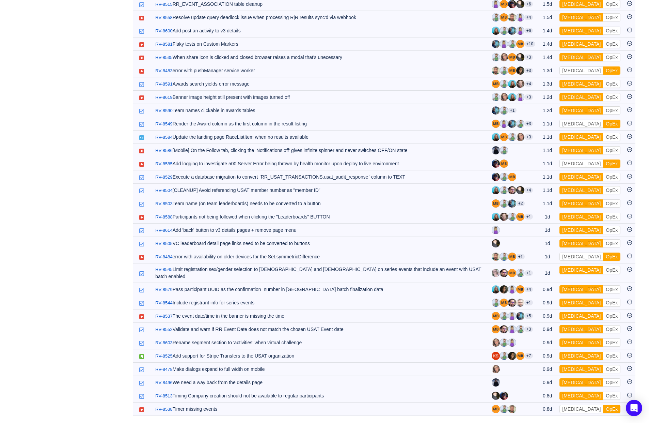
scroll to position [606, 0]
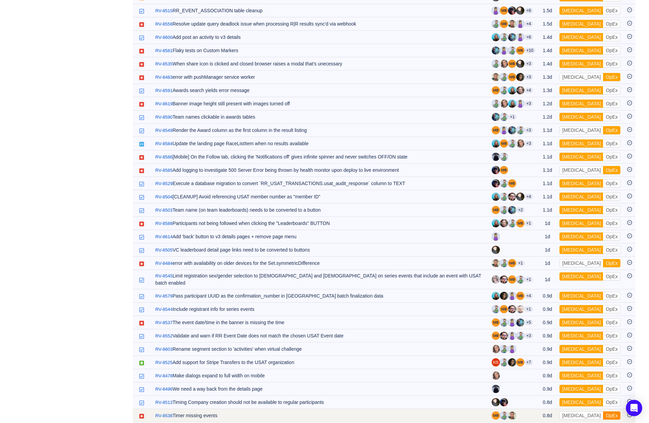
click at [540, 411] on button "OpEx" at bounding box center [611, 415] width 17 height 8
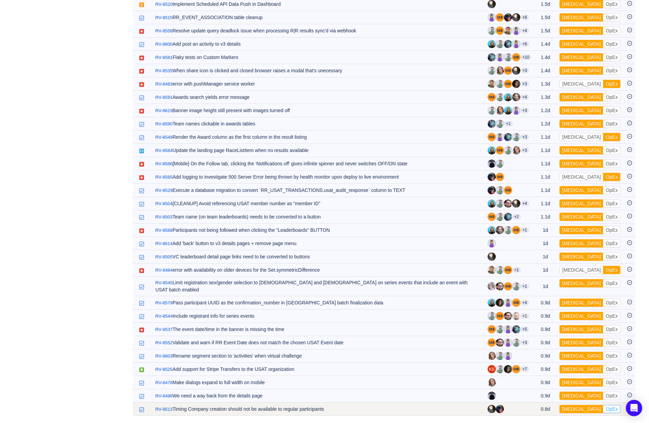
scroll to position [593, 0]
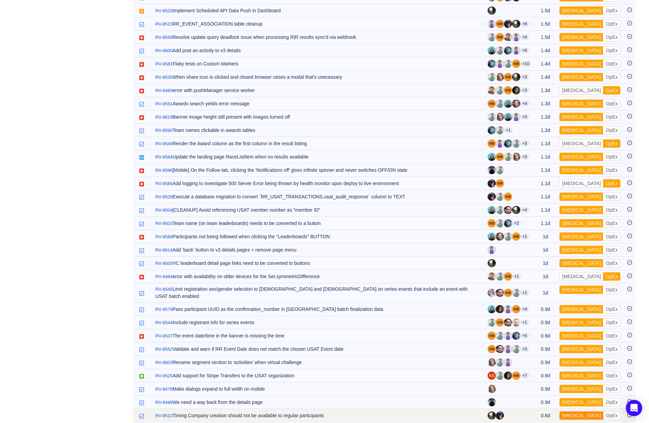
click at [540, 411] on button "[MEDICAL_DATA]" at bounding box center [582, 415] width 44 height 8
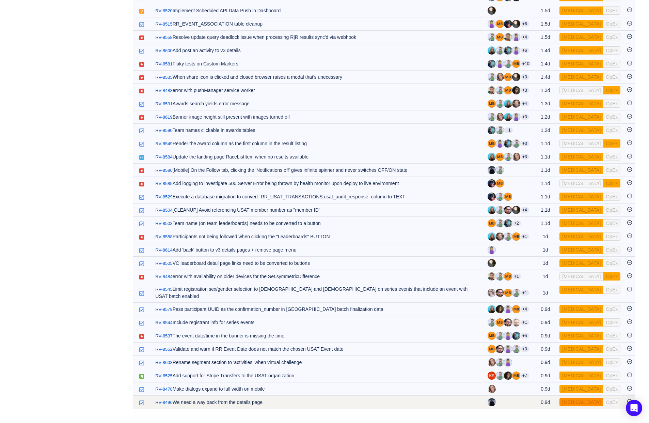
scroll to position [580, 0]
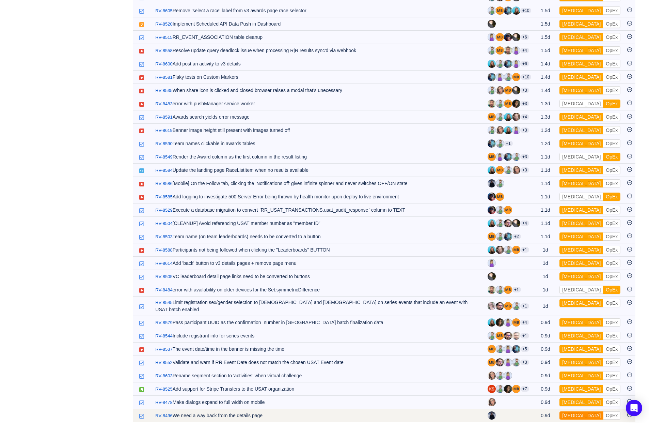
click at [540, 411] on button "[MEDICAL_DATA]" at bounding box center [582, 415] width 44 height 8
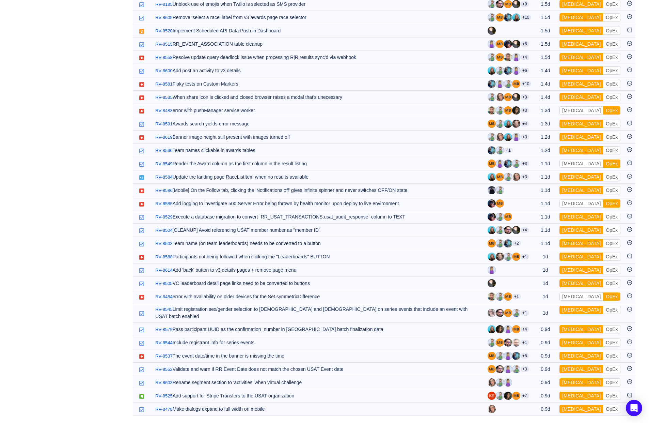
scroll to position [566, 0]
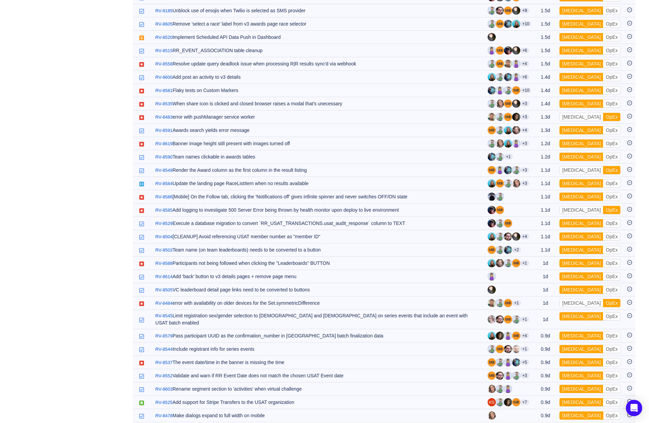
click at [540, 411] on button "[MEDICAL_DATA]" at bounding box center [582, 415] width 44 height 8
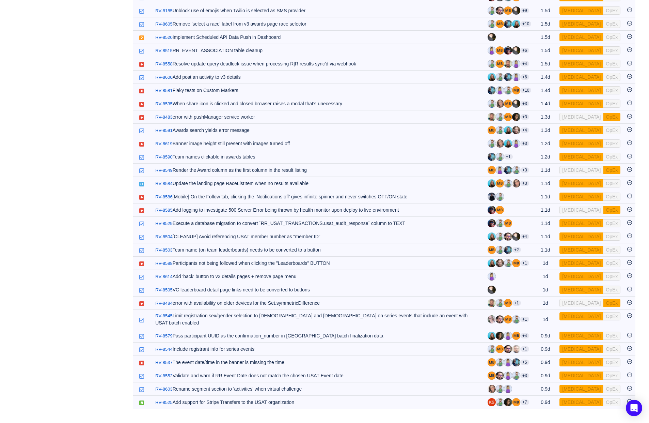
scroll to position [553, 0]
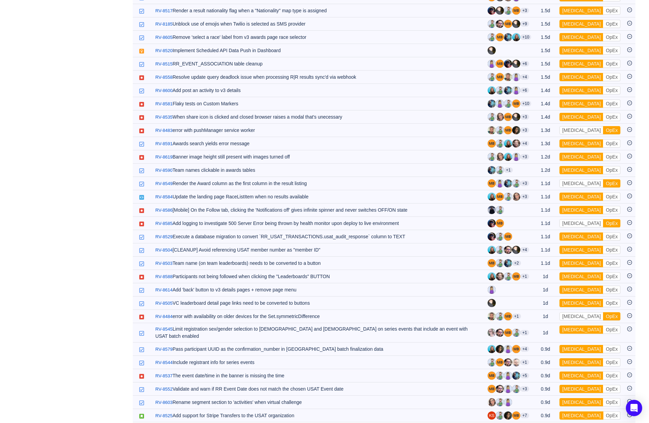
click at [540, 411] on button "[MEDICAL_DATA]" at bounding box center [582, 415] width 44 height 8
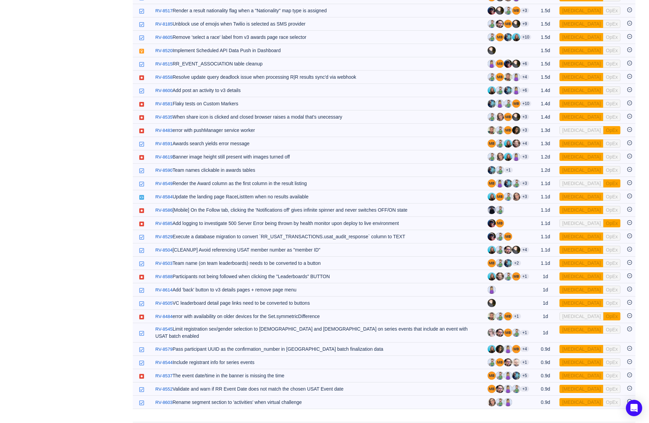
scroll to position [540, 0]
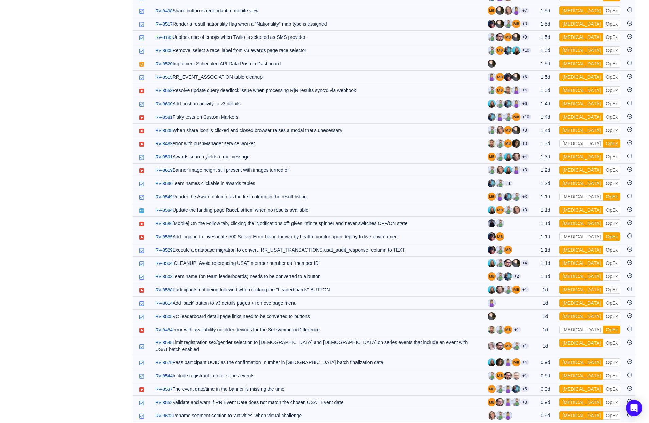
click at [540, 411] on button "[MEDICAL_DATA]" at bounding box center [582, 415] width 44 height 8
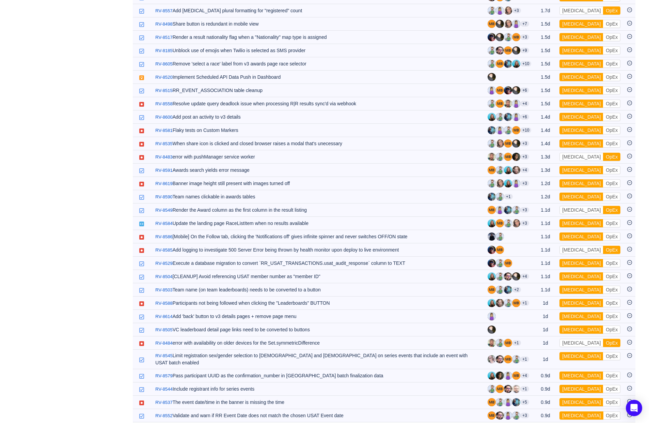
click at [540, 411] on button "[MEDICAL_DATA]" at bounding box center [582, 415] width 44 height 8
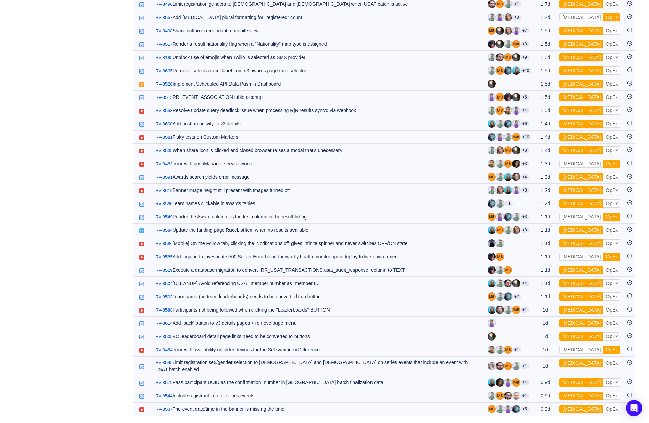
scroll to position [513, 0]
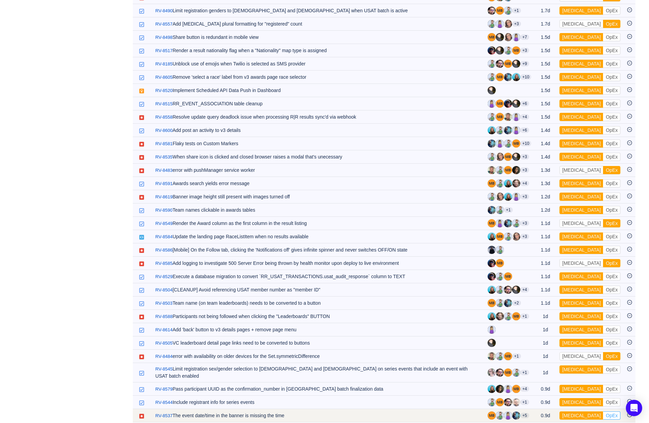
click at [540, 411] on button "OpEx" at bounding box center [611, 415] width 17 height 8
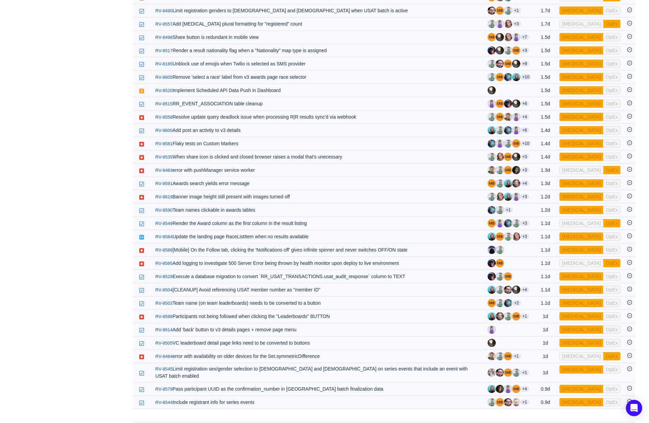
scroll to position [500, 0]
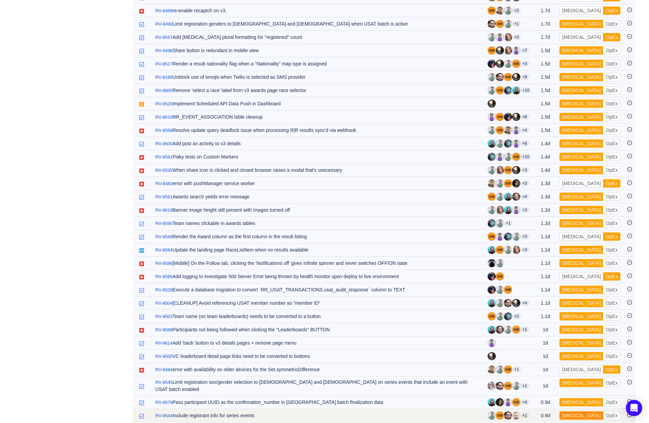
click at [540, 411] on button "[MEDICAL_DATA]" at bounding box center [582, 415] width 44 height 8
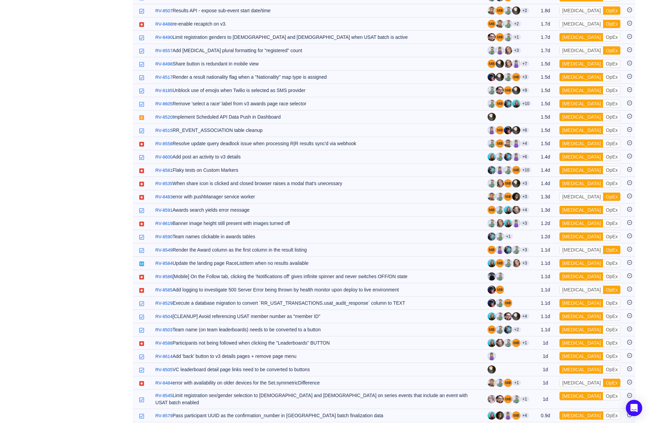
click at [540, 411] on button "[MEDICAL_DATA]" at bounding box center [582, 415] width 44 height 8
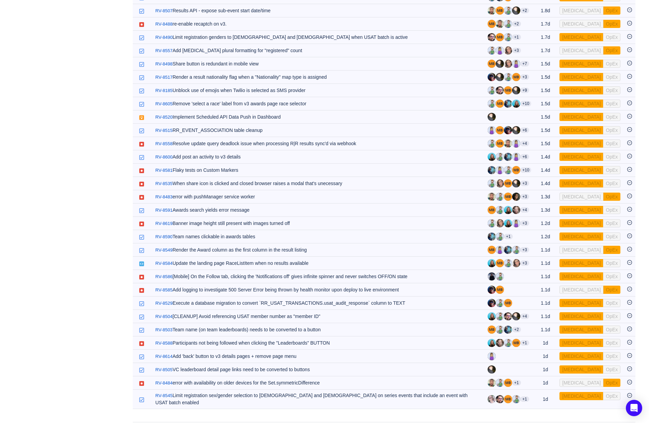
scroll to position [473, 0]
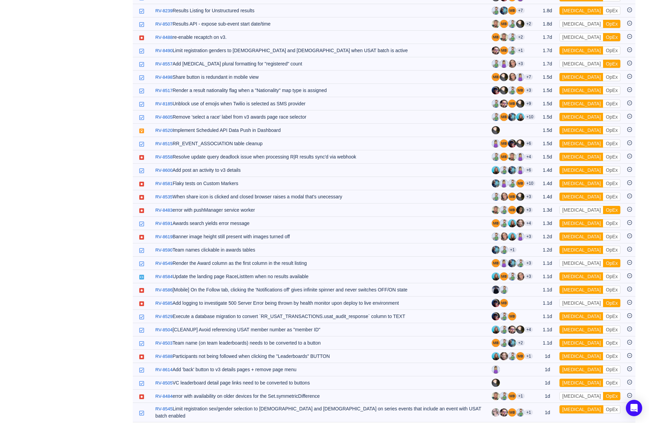
click at [540, 408] on button "[MEDICAL_DATA]" at bounding box center [582, 409] width 44 height 8
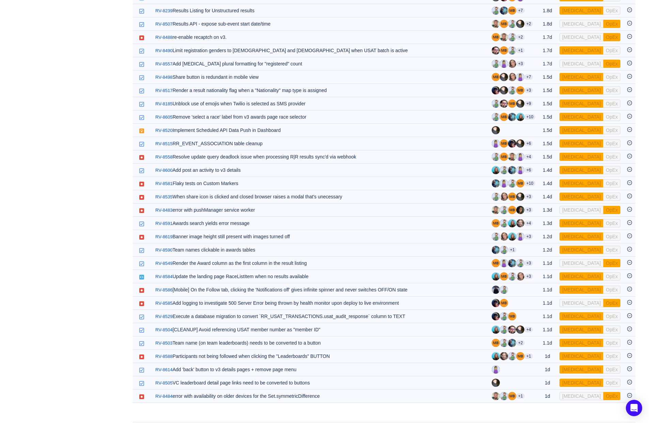
scroll to position [460, 0]
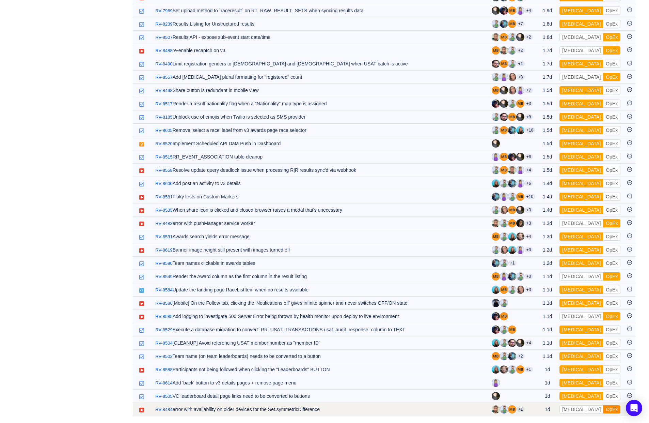
click at [540, 409] on button "OpEx" at bounding box center [611, 409] width 17 height 8
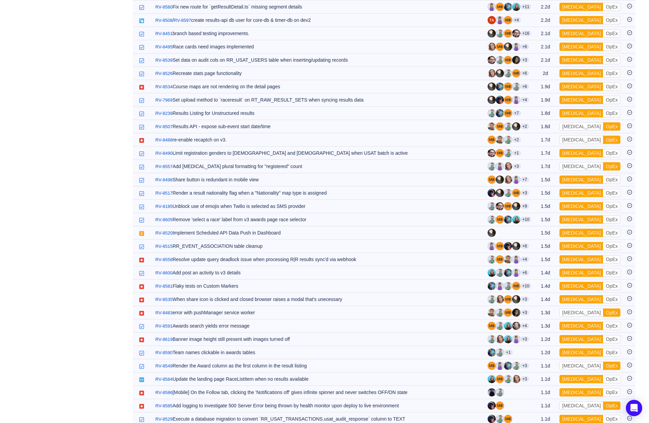
scroll to position [447, 0]
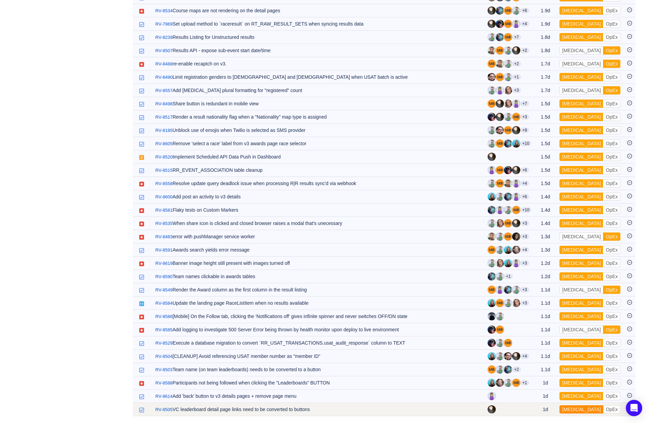
click at [540, 410] on button "[MEDICAL_DATA]" at bounding box center [582, 409] width 44 height 8
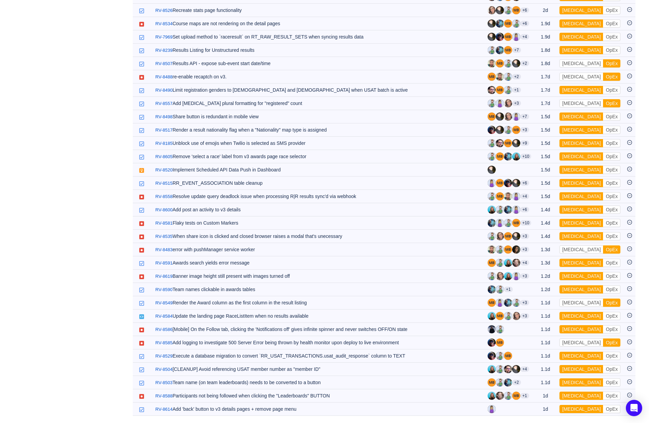
scroll to position [434, 0]
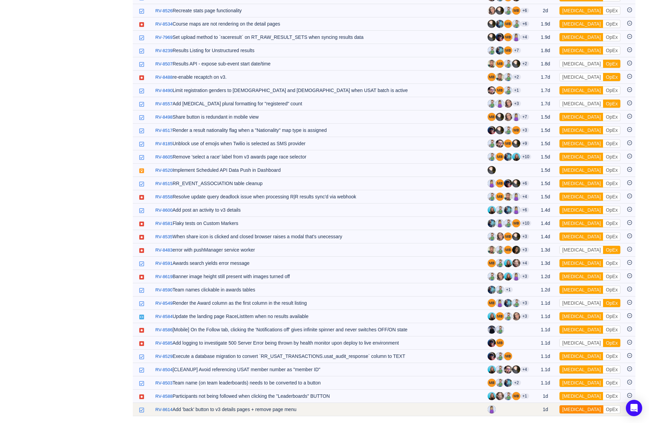
click at [540, 410] on button "[MEDICAL_DATA]" at bounding box center [582, 409] width 44 height 8
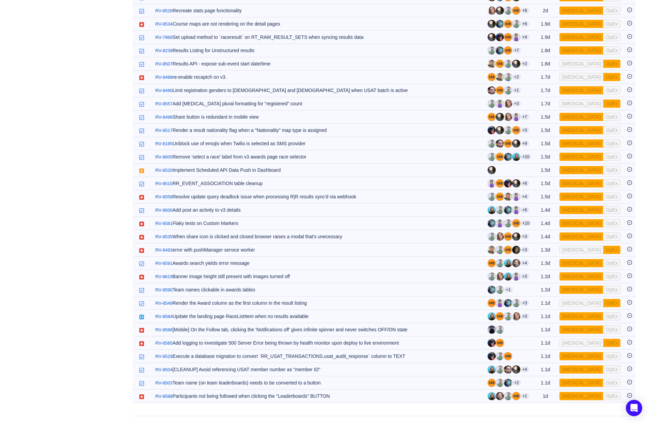
scroll to position [420, 0]
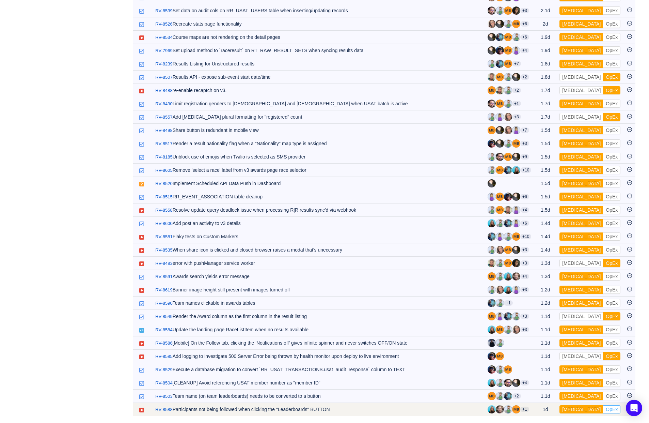
click at [540, 409] on button "OpEx" at bounding box center [611, 409] width 17 height 8
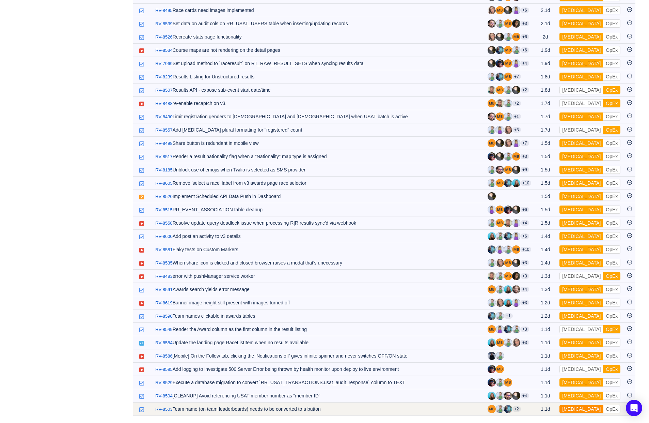
scroll to position [407, 0]
click at [540, 411] on button "[MEDICAL_DATA]" at bounding box center [582, 409] width 44 height 8
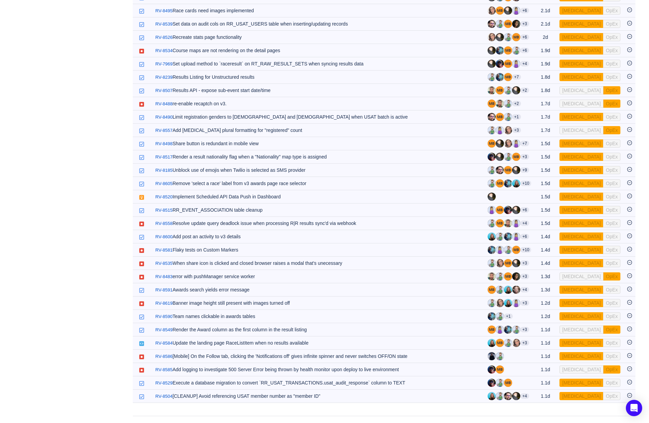
scroll to position [394, 0]
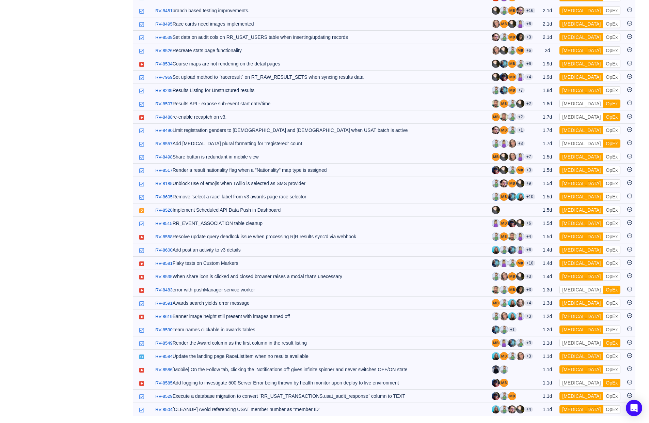
click at [540, 411] on button "[MEDICAL_DATA]" at bounding box center [582, 409] width 44 height 8
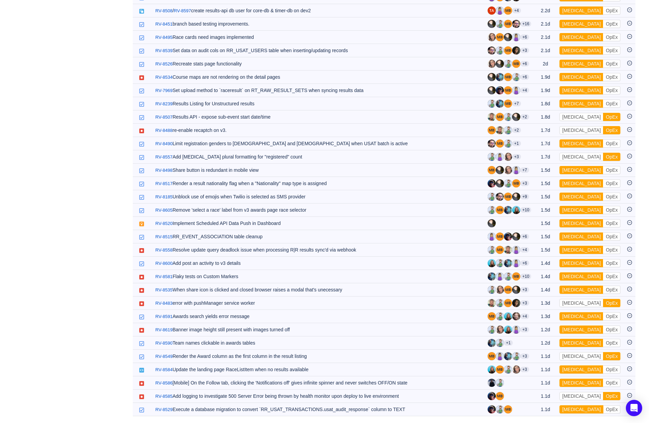
click at [540, 411] on button "[MEDICAL_DATA]" at bounding box center [582, 409] width 44 height 8
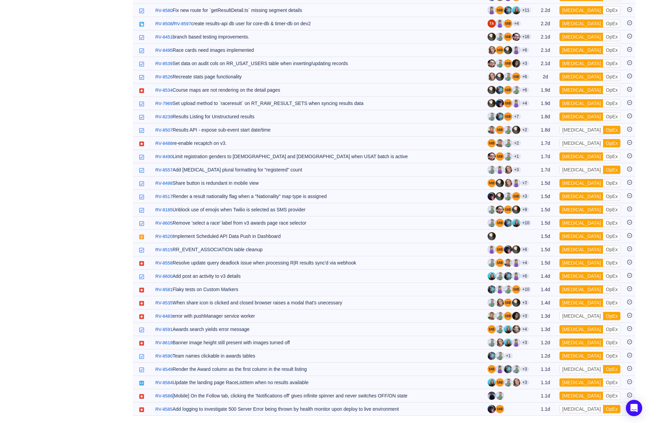
scroll to position [367, 0]
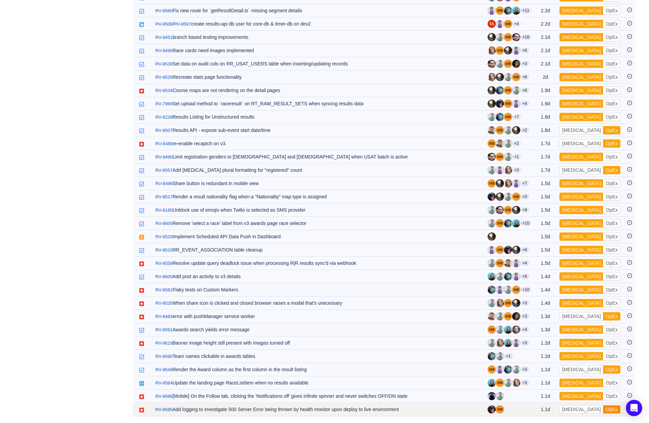
click at [540, 410] on button "OpEx" at bounding box center [611, 409] width 17 height 8
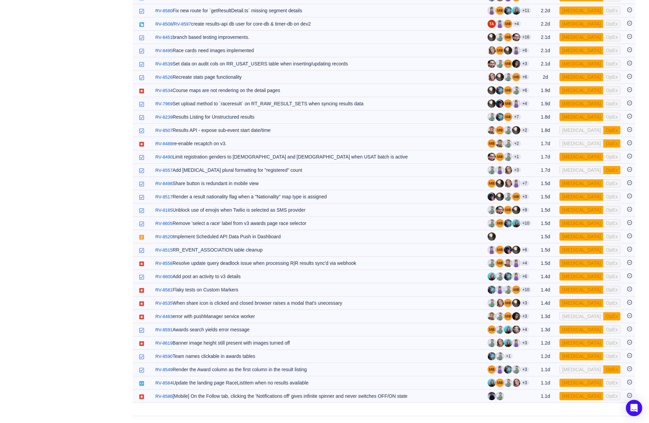
scroll to position [354, 0]
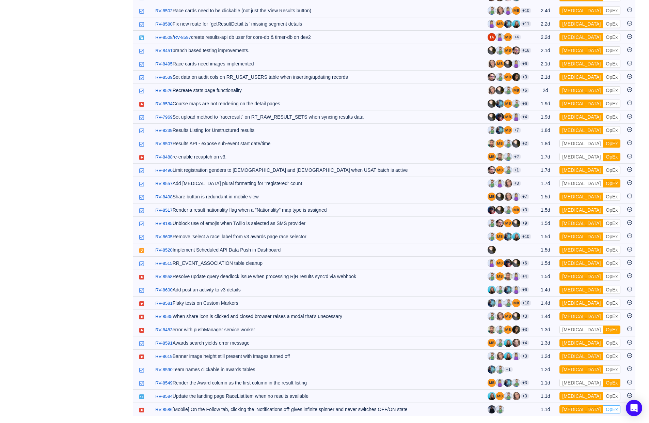
click at [540, 410] on button "OpEx" at bounding box center [611, 409] width 17 height 8
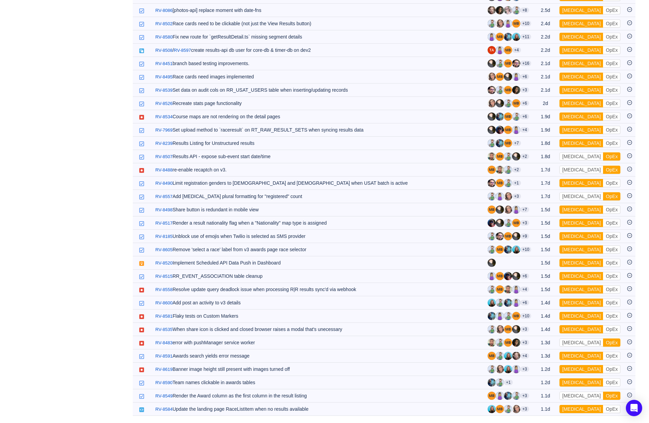
scroll to position [341, 0]
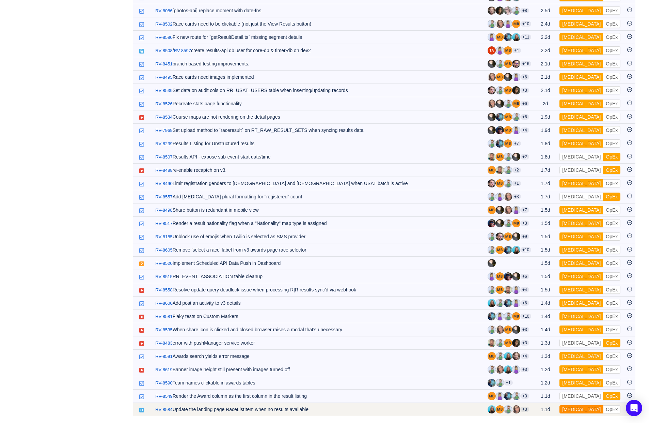
click at [540, 411] on button "[MEDICAL_DATA]" at bounding box center [582, 409] width 44 height 8
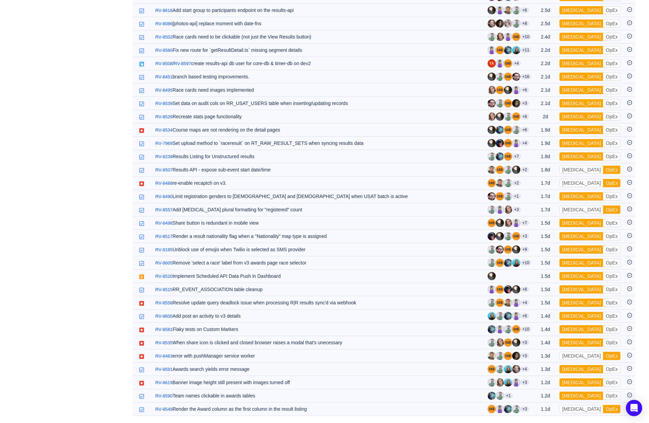
scroll to position [327, 0]
click at [540, 411] on button "[MEDICAL_DATA]" at bounding box center [582, 409] width 44 height 8
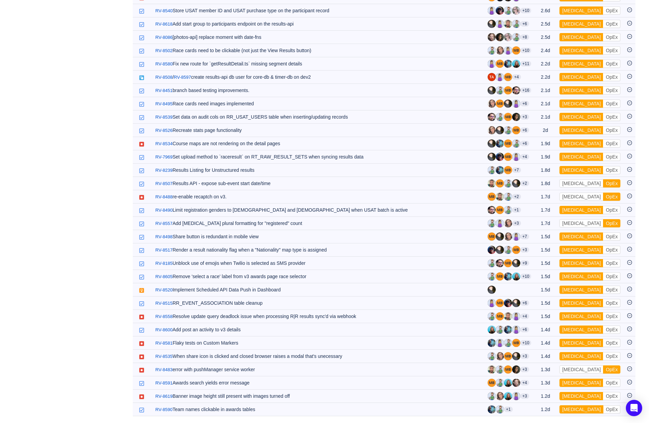
click at [540, 411] on button "[MEDICAL_DATA]" at bounding box center [582, 409] width 44 height 8
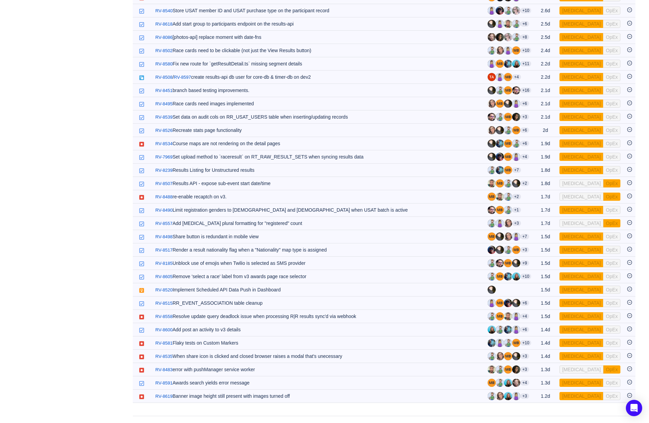
scroll to position [301, 0]
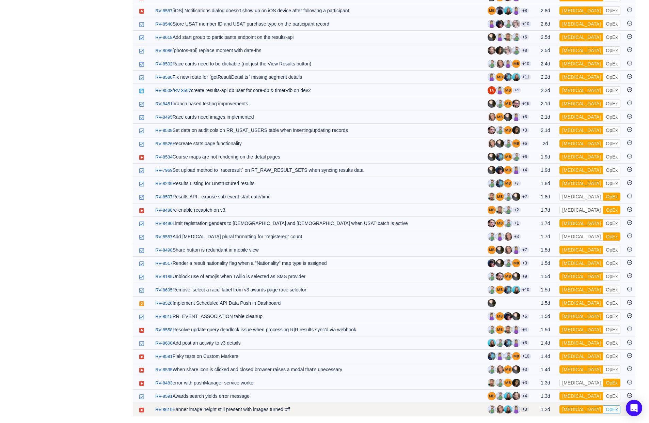
click at [540, 411] on button "OpEx" at bounding box center [611, 409] width 17 height 8
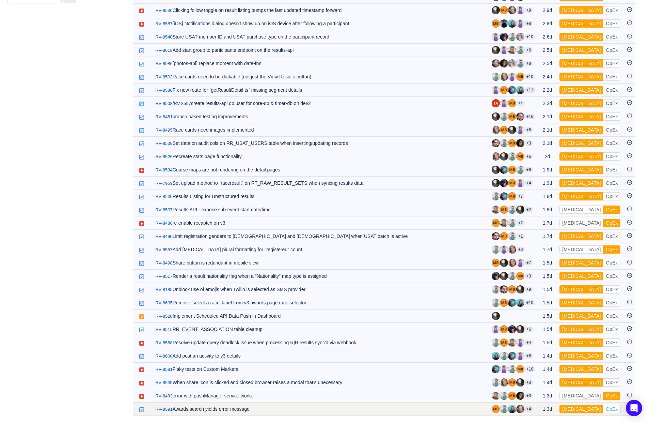
scroll to position [287, 0]
click at [540, 409] on button "[MEDICAL_DATA]" at bounding box center [582, 409] width 44 height 8
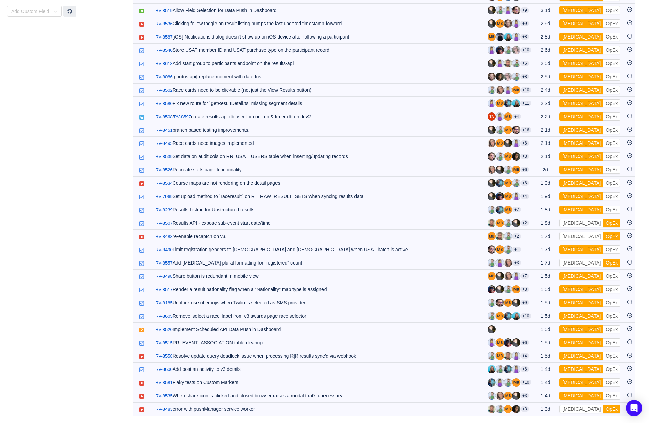
scroll to position [274, 0]
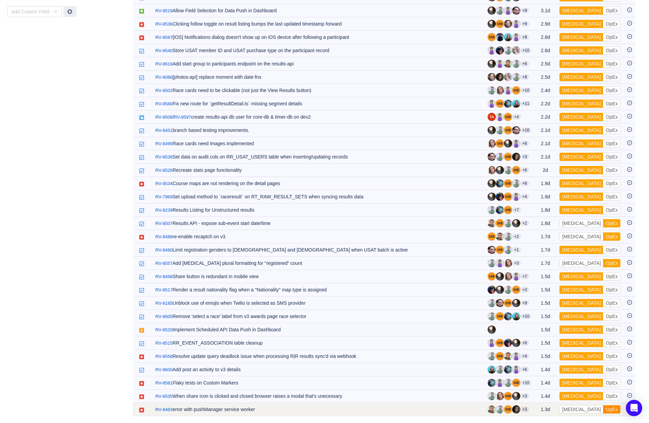
click at [540, 408] on button "OpEx" at bounding box center [611, 409] width 17 height 8
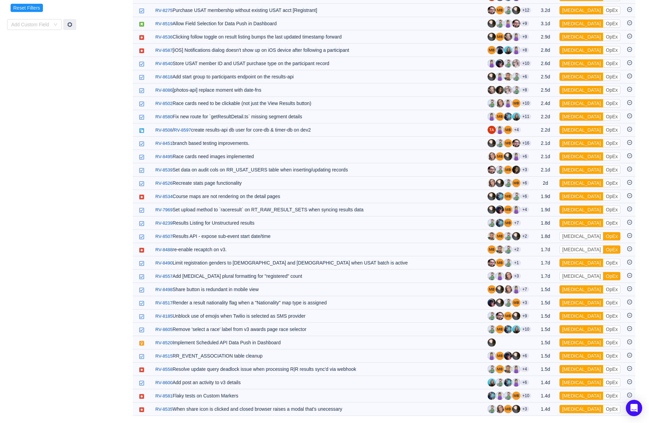
scroll to position [261, 0]
click at [540, 408] on button "OpEx" at bounding box center [611, 409] width 17 height 8
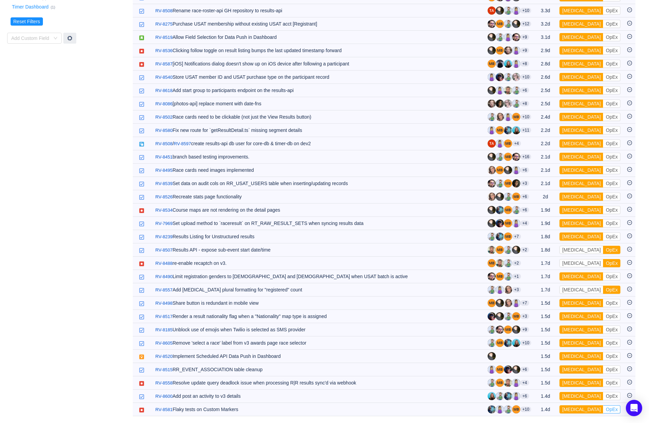
click at [540, 408] on button "OpEx" at bounding box center [611, 409] width 17 height 8
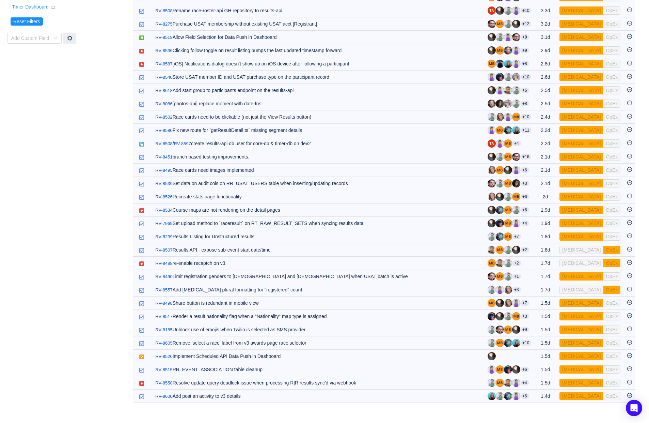
scroll to position [234, 0]
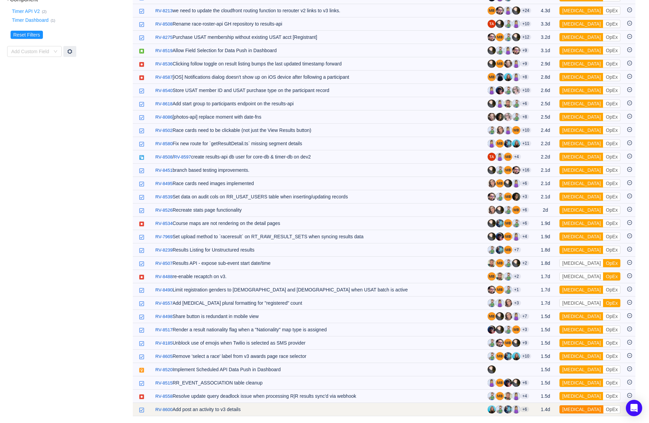
click at [540, 409] on button "[MEDICAL_DATA]" at bounding box center [582, 409] width 44 height 8
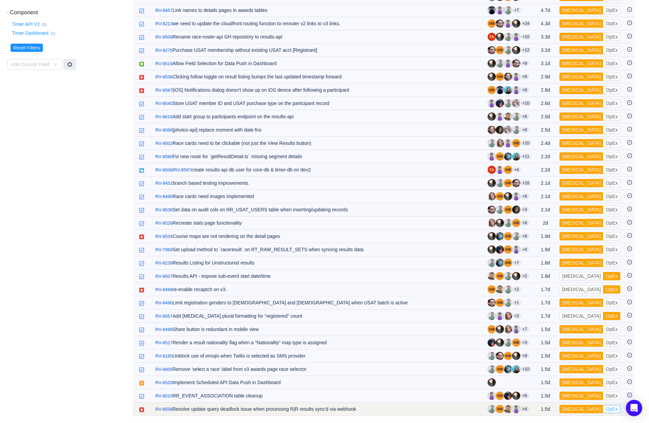
scroll to position [221, 0]
click at [540, 410] on button "OpEx" at bounding box center [611, 409] width 17 height 8
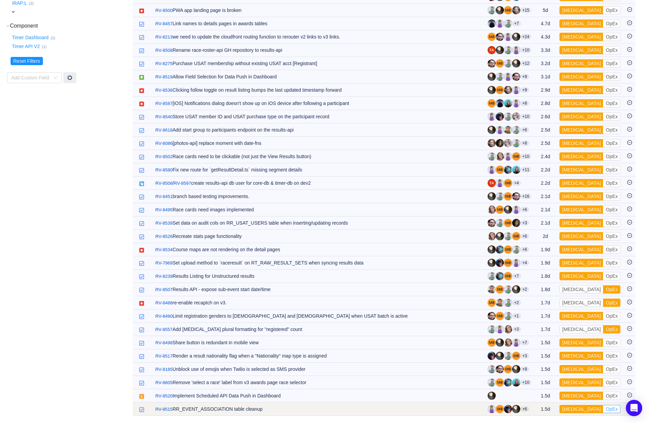
scroll to position [208, 0]
click at [540, 409] on button "OpEx" at bounding box center [611, 409] width 17 height 8
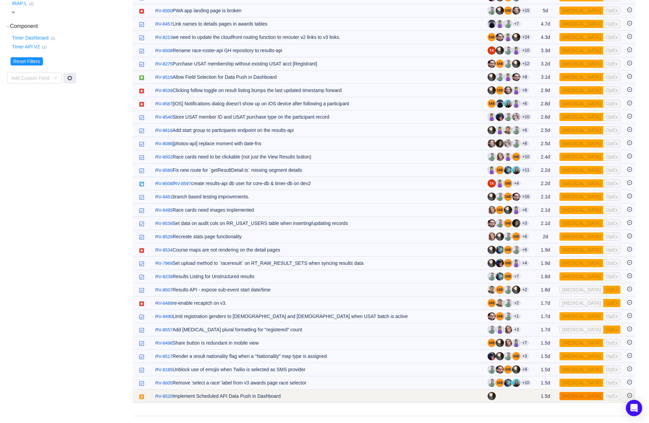
scroll to position [194, 0]
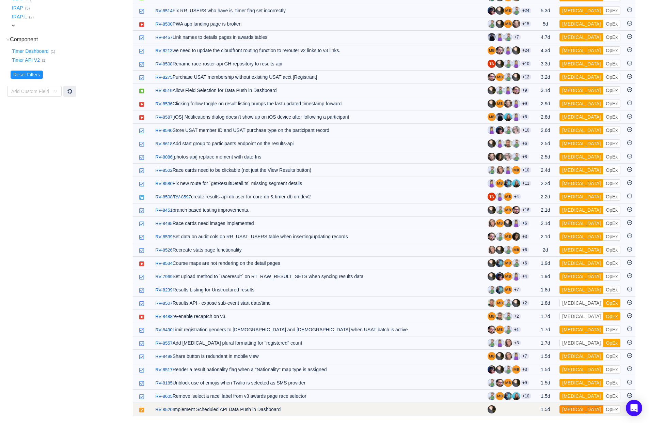
click at [540, 407] on button "[MEDICAL_DATA]" at bounding box center [582, 409] width 44 height 8
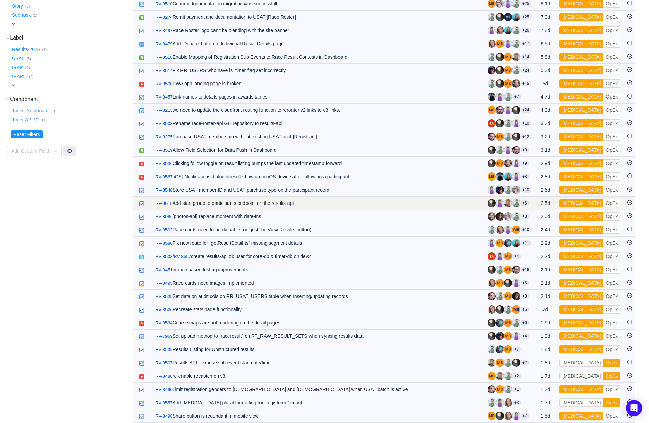
scroll to position [181, 0]
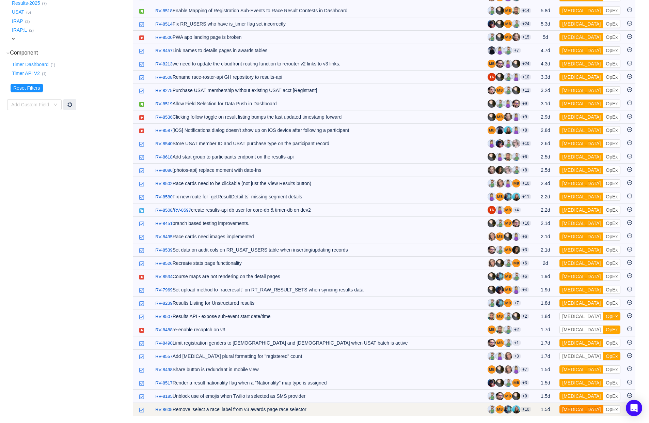
click at [540, 409] on button "[MEDICAL_DATA]" at bounding box center [582, 409] width 44 height 8
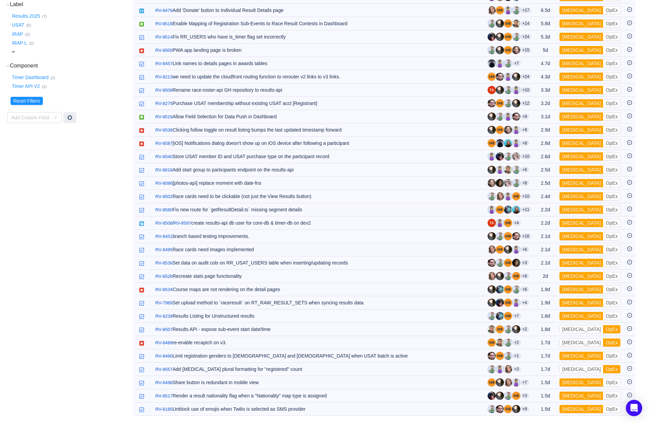
scroll to position [168, 0]
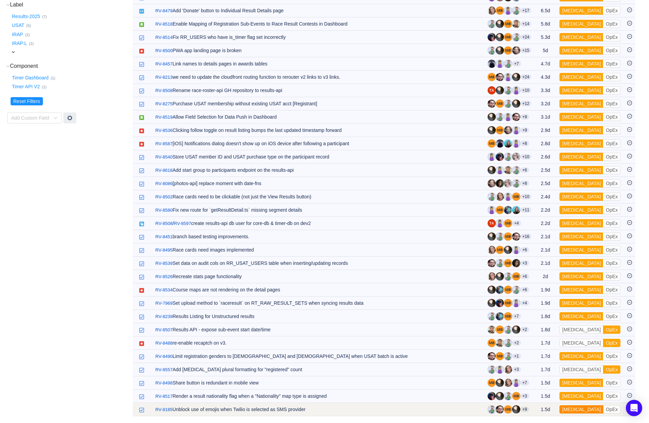
click at [540, 410] on button "[MEDICAL_DATA]" at bounding box center [582, 409] width 44 height 8
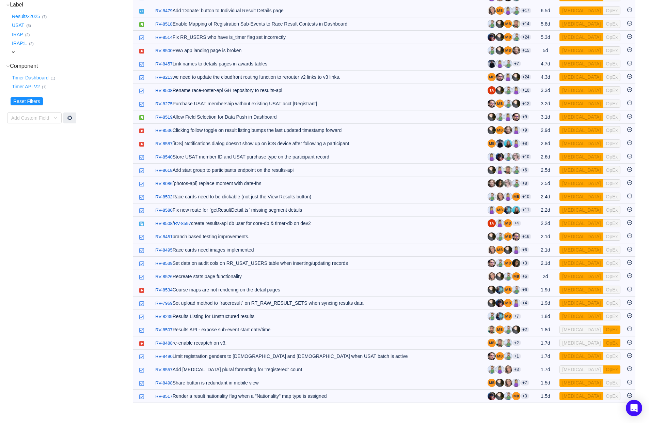
scroll to position [155, 0]
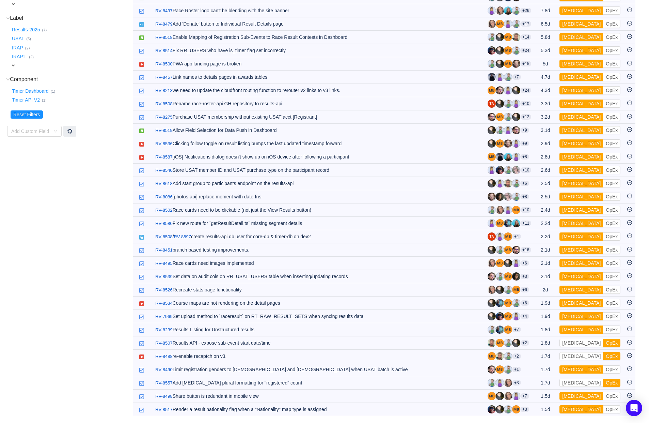
click at [540, 410] on button "[MEDICAL_DATA]" at bounding box center [582, 409] width 44 height 8
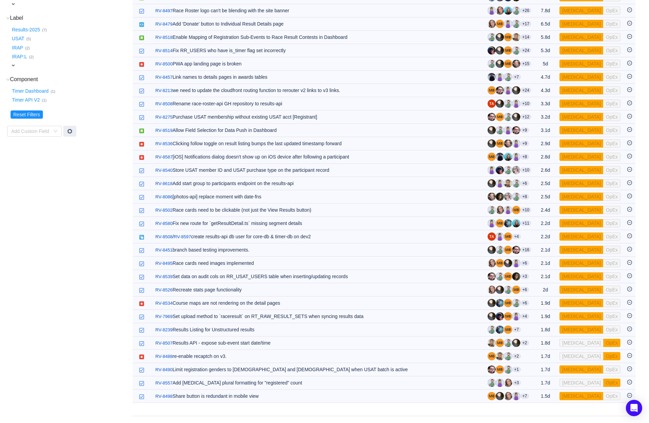
scroll to position [141, 0]
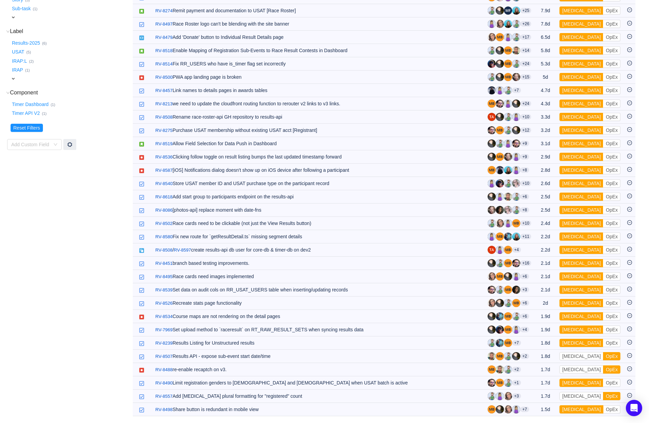
click at [540, 410] on button "[MEDICAL_DATA]" at bounding box center [582, 409] width 44 height 8
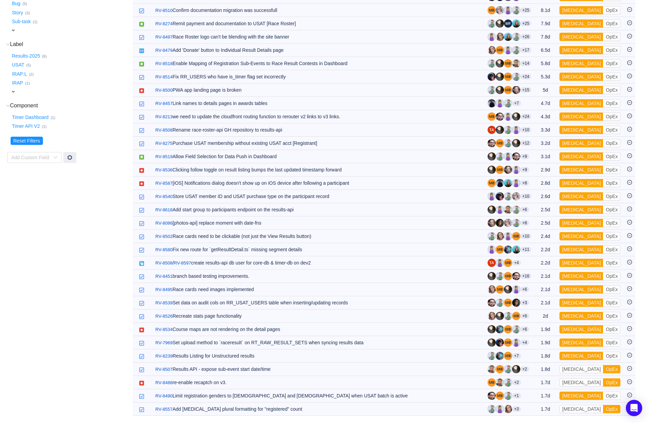
scroll to position [128, 0]
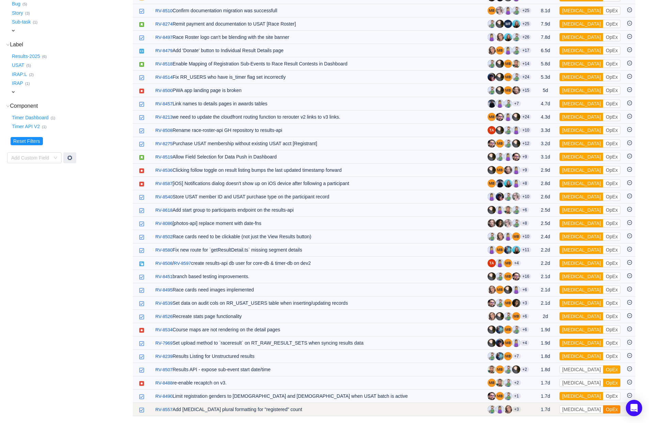
click at [540, 410] on button "OpEx" at bounding box center [611, 409] width 17 height 8
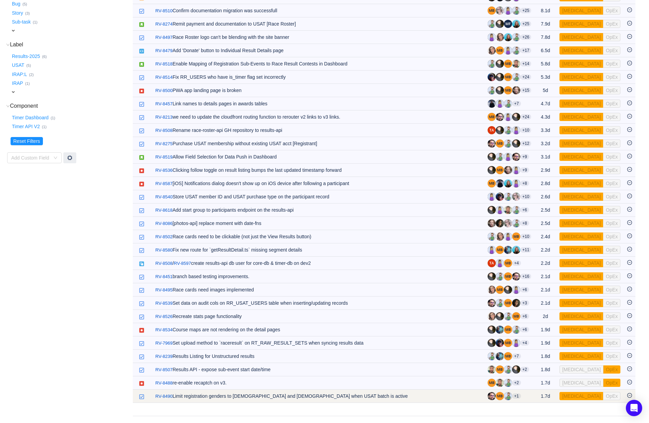
scroll to position [115, 0]
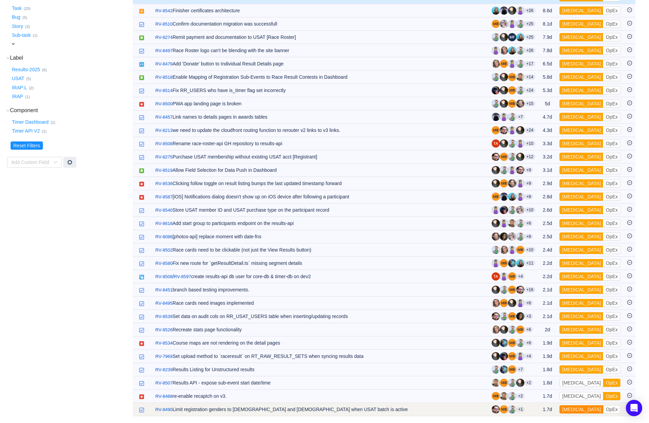
click at [540, 411] on button "[MEDICAL_DATA]" at bounding box center [582, 409] width 44 height 8
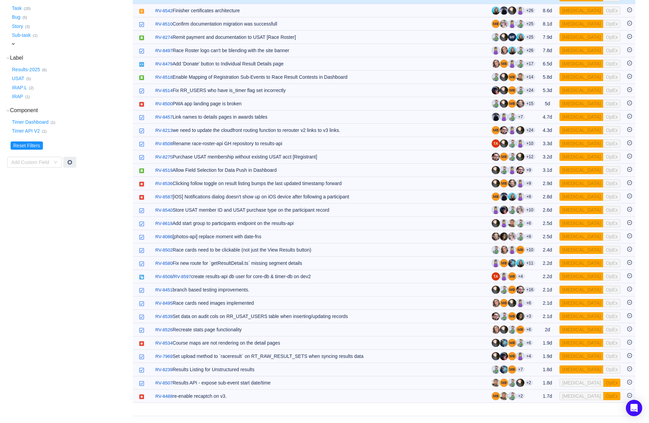
scroll to position [101, 0]
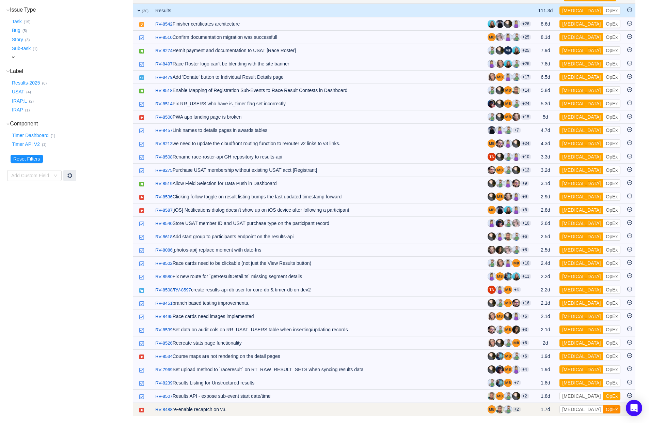
click at [540, 411] on button "OpEx" at bounding box center [611, 409] width 17 height 8
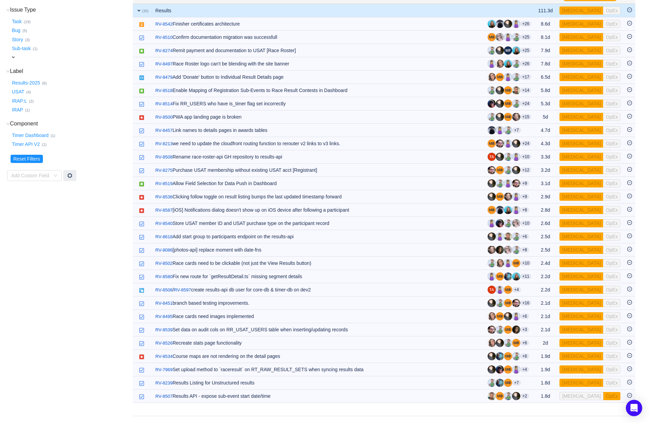
scroll to position [88, 0]
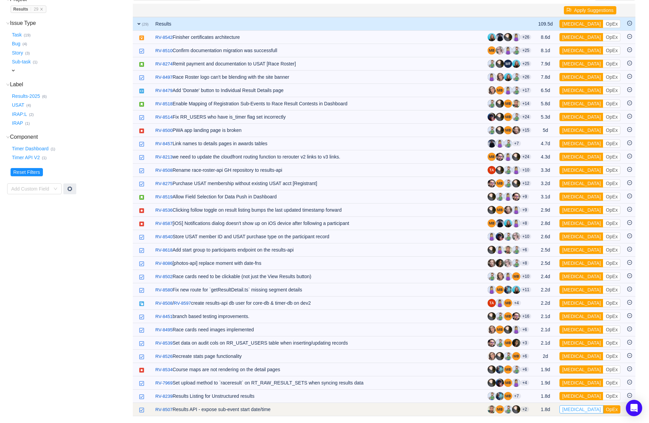
click at [540, 409] on button "[MEDICAL_DATA]" at bounding box center [582, 409] width 44 height 8
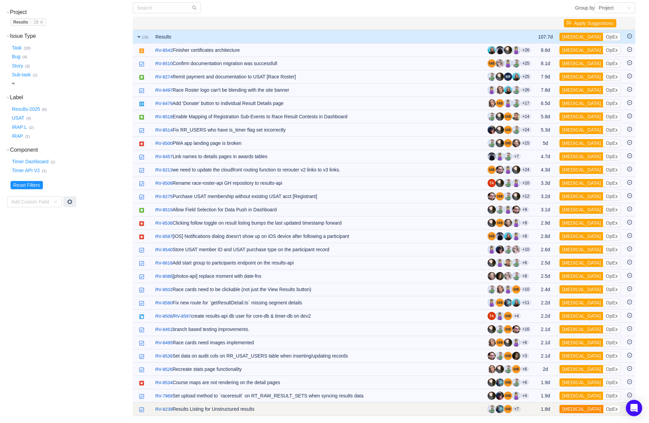
scroll to position [75, 0]
click at [540, 410] on button "[MEDICAL_DATA]" at bounding box center [582, 409] width 44 height 8
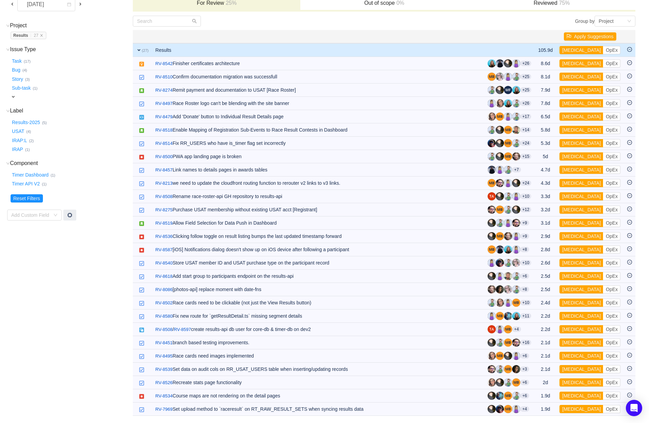
scroll to position [62, 0]
click at [540, 410] on button "[MEDICAL_DATA]" at bounding box center [582, 409] width 44 height 8
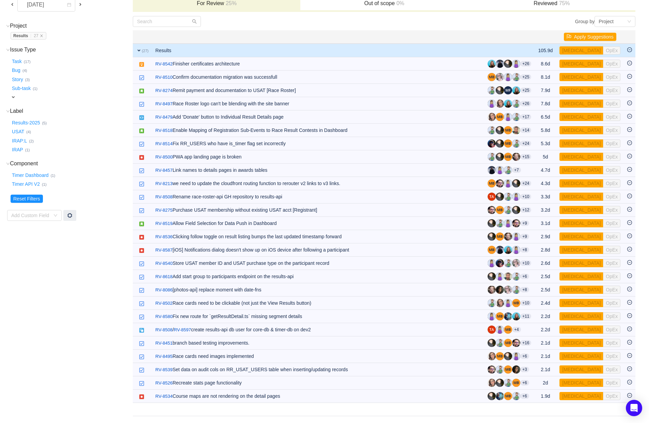
scroll to position [48, 0]
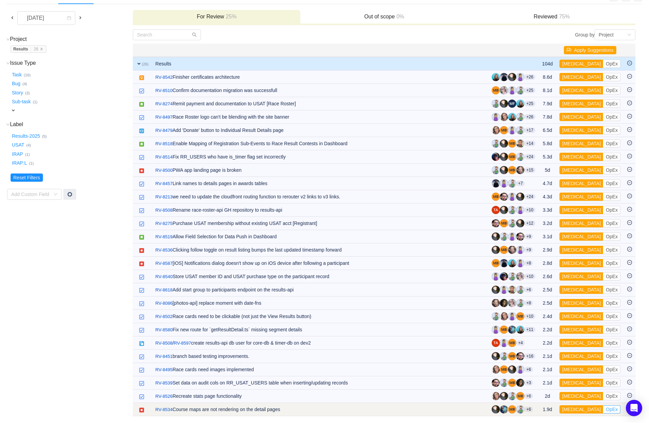
click at [540, 410] on button "OpEx" at bounding box center [611, 409] width 17 height 8
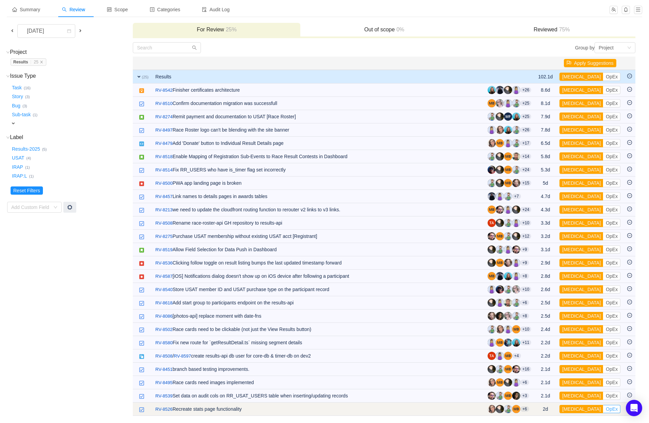
scroll to position [35, 0]
click at [540, 409] on button "[MEDICAL_DATA]" at bounding box center [582, 409] width 44 height 8
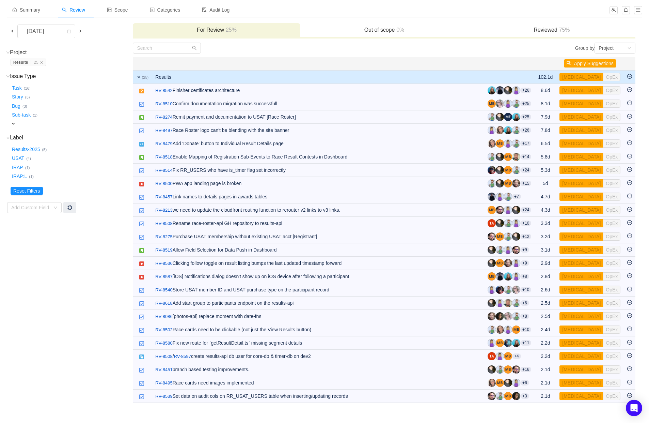
scroll to position [22, 0]
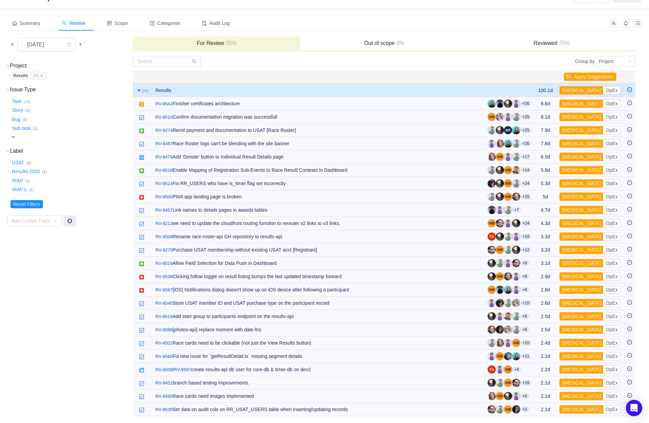
click at [540, 409] on button "[MEDICAL_DATA]" at bounding box center [582, 409] width 44 height 8
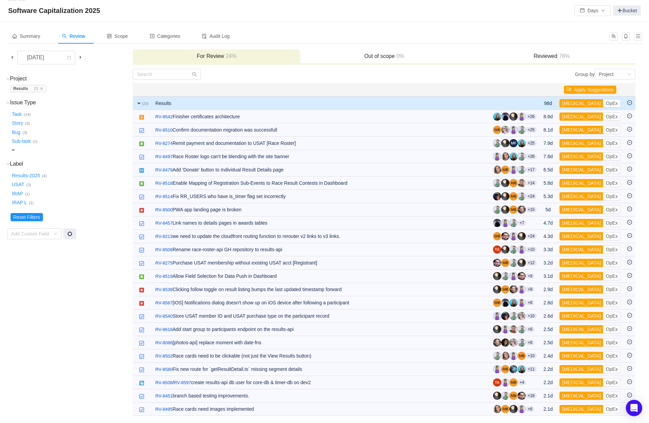
scroll to position [9, 0]
click at [540, 409] on button "[MEDICAL_DATA]" at bounding box center [582, 409] width 44 height 8
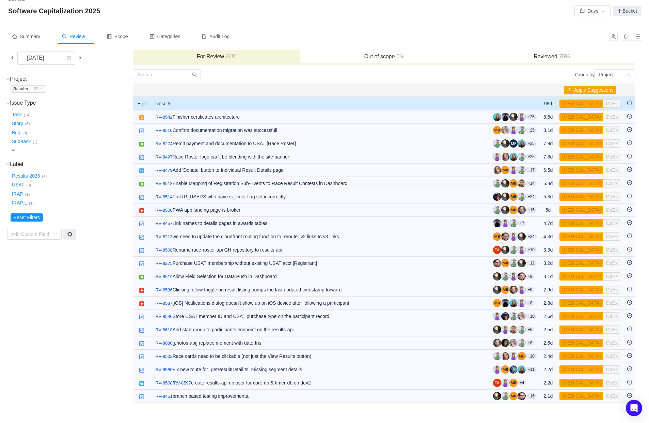
scroll to position [0, 0]
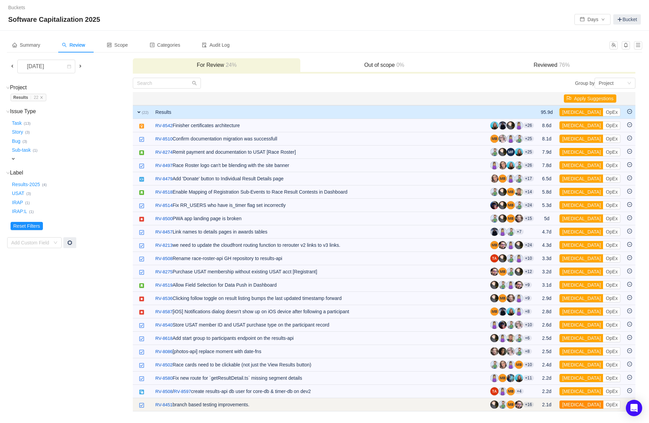
click at [540, 406] on button "[MEDICAL_DATA]" at bounding box center [582, 404] width 44 height 8
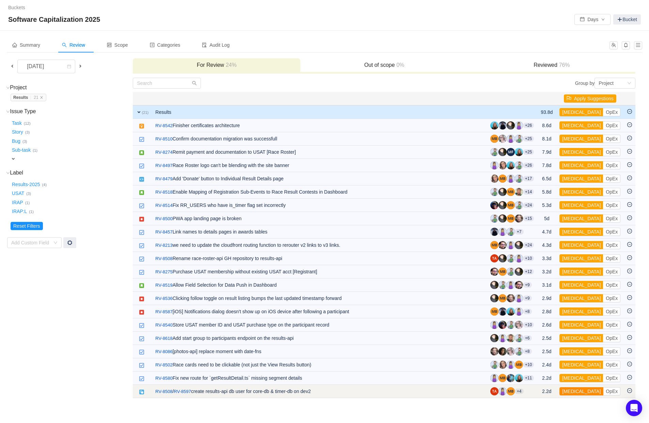
click at [540, 393] on button "[MEDICAL_DATA]" at bounding box center [582, 391] width 44 height 8
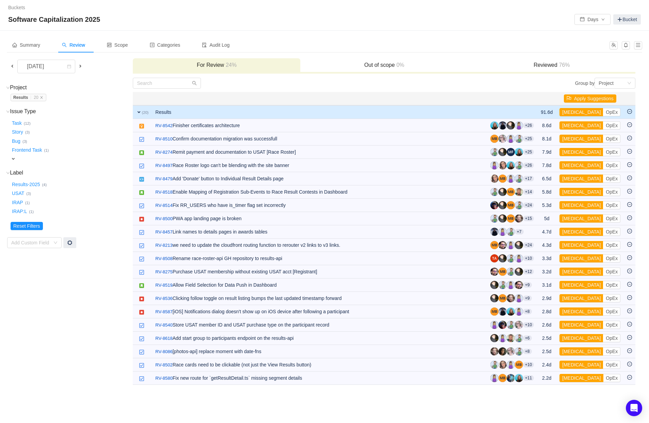
drag, startPoint x: 572, startPoint y: 379, endPoint x: 577, endPoint y: 390, distance: 11.8
click at [540, 390] on div "Summary Review Scope Categories Audit Log [DATE] For Review 24% Out of scope 0%…" at bounding box center [324, 211] width 649 height 361
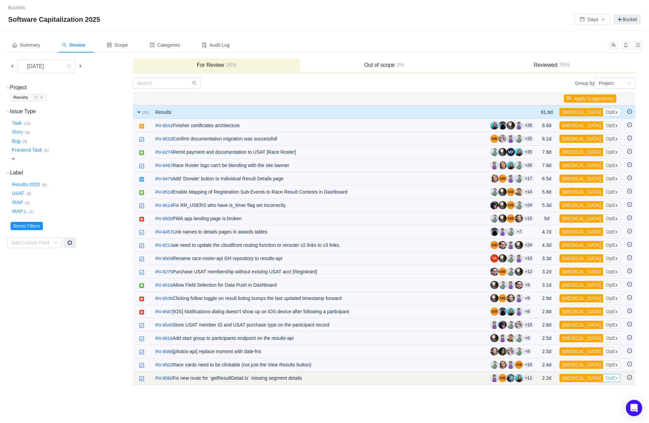
drag, startPoint x: 576, startPoint y: 378, endPoint x: 594, endPoint y: 378, distance: 17.7
click at [540, 378] on div "[MEDICAL_DATA] OpEx" at bounding box center [590, 378] width 61 height 8
click at [540, 380] on button "OpEx" at bounding box center [611, 378] width 17 height 8
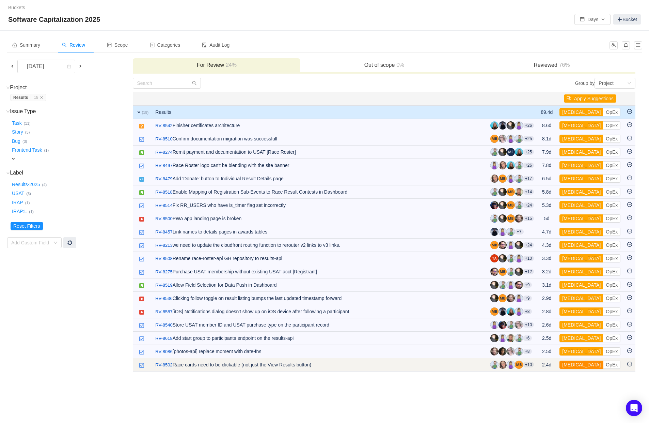
click at [540, 367] on button "[MEDICAL_DATA]" at bounding box center [582, 364] width 44 height 8
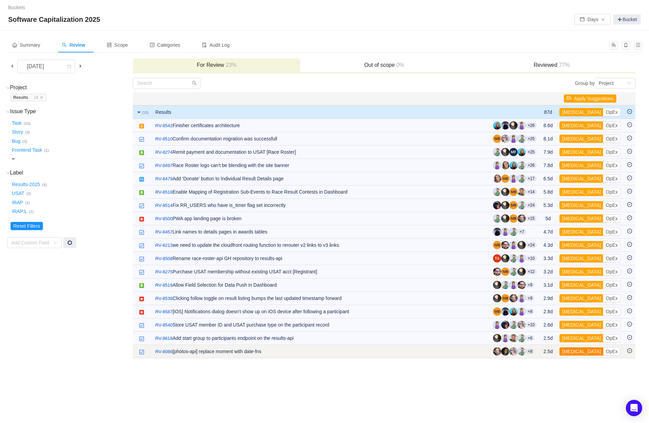
click at [540, 352] on button "[MEDICAL_DATA]" at bounding box center [582, 351] width 44 height 8
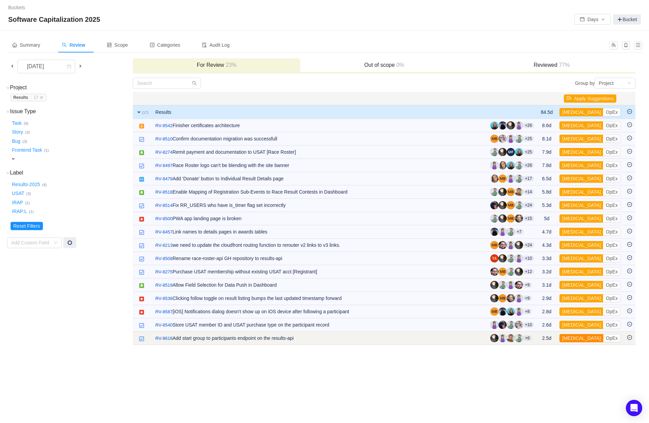
click at [540, 336] on button "[MEDICAL_DATA]" at bounding box center [582, 338] width 44 height 8
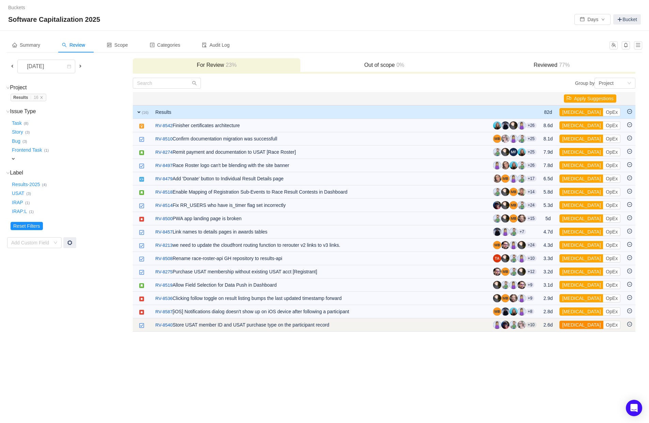
click at [540, 327] on button "[MEDICAL_DATA]" at bounding box center [582, 324] width 44 height 8
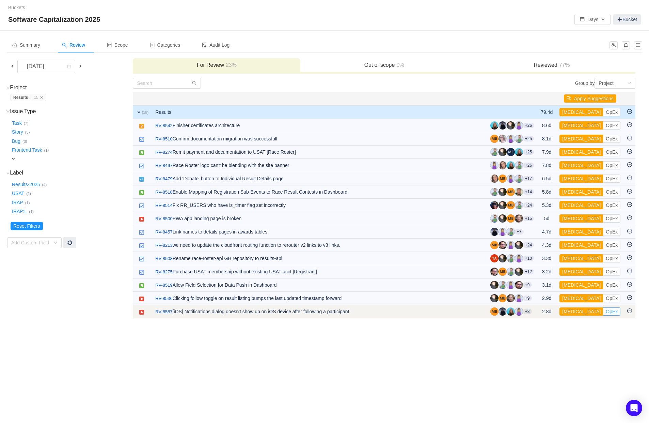
click at [540, 312] on button "OpEx" at bounding box center [611, 311] width 17 height 8
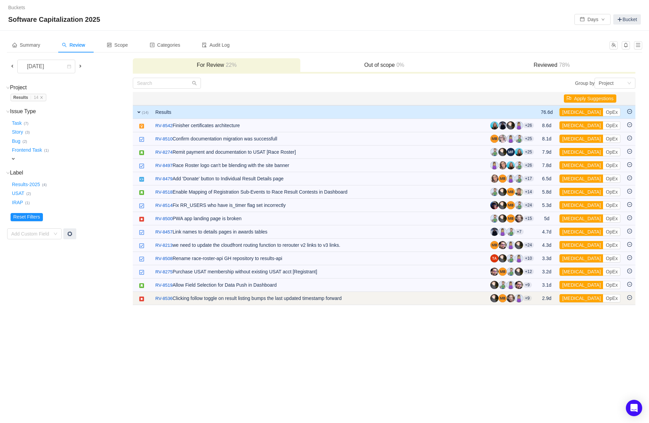
click at [540, 302] on td "[MEDICAL_DATA] OpEx Out of scope" at bounding box center [590, 298] width 68 height 13
click at [540, 297] on button "OpEx" at bounding box center [611, 298] width 17 height 8
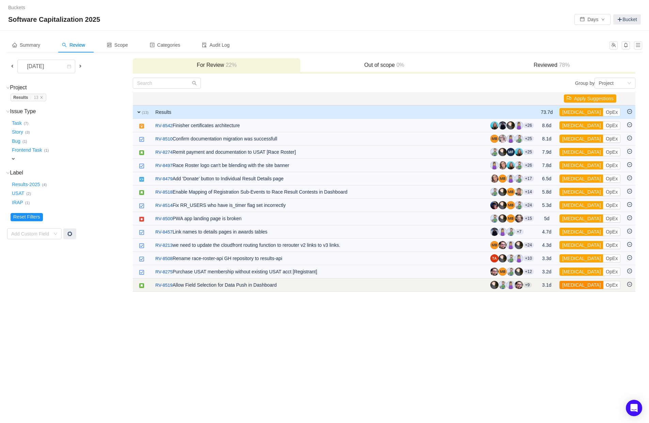
click at [540, 284] on button "[MEDICAL_DATA]" at bounding box center [582, 285] width 44 height 8
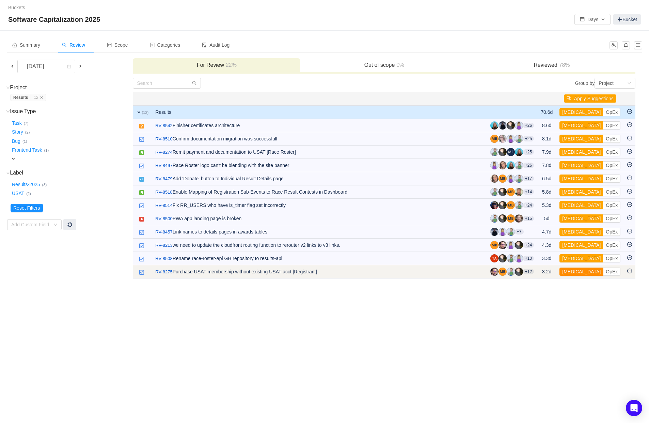
click at [540, 272] on button "[MEDICAL_DATA]" at bounding box center [582, 271] width 44 height 8
click at [540, 270] on button "[MEDICAL_DATA]" at bounding box center [582, 271] width 44 height 8
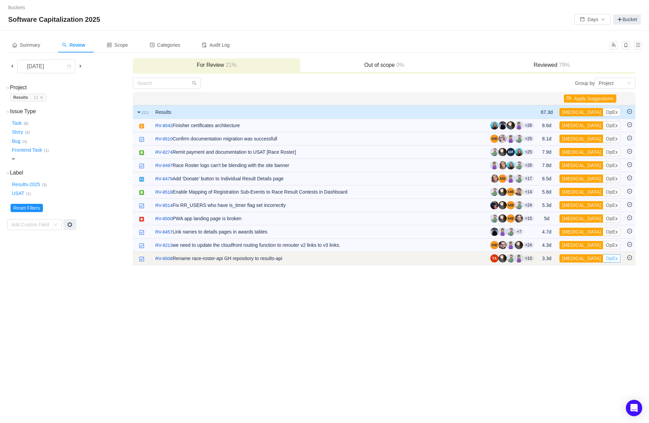
click at [540, 258] on button "OpEx" at bounding box center [611, 258] width 17 height 8
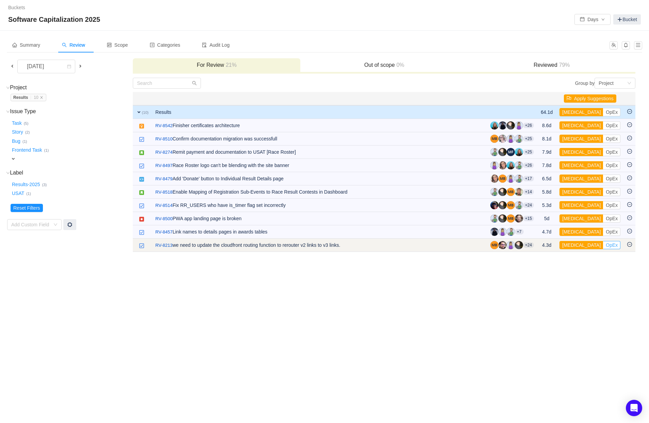
click at [540, 245] on button "OpEx" at bounding box center [611, 245] width 17 height 8
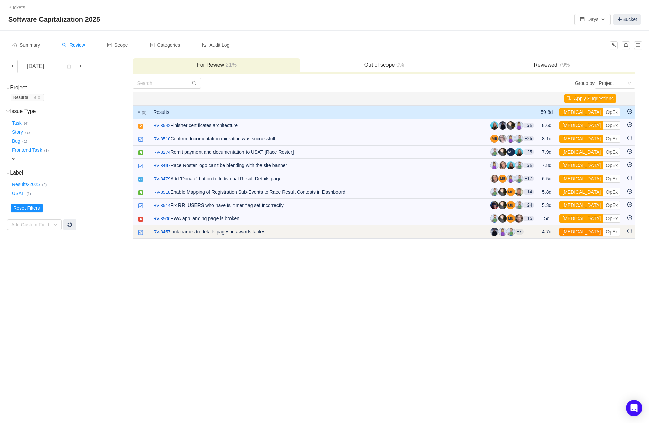
click at [540, 233] on button "[MEDICAL_DATA]" at bounding box center [582, 231] width 44 height 8
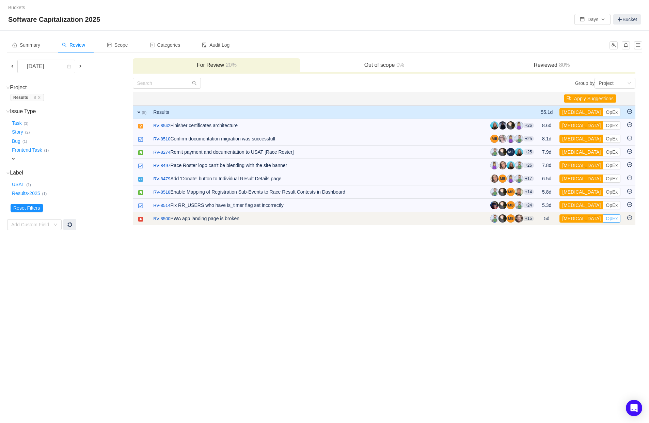
click at [540, 218] on button "OpEx" at bounding box center [611, 218] width 17 height 8
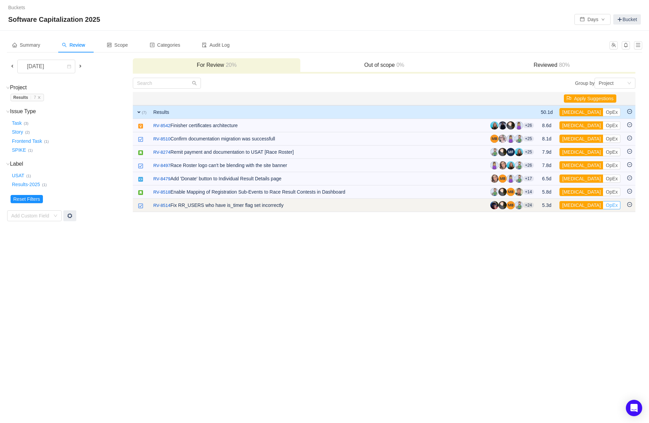
click at [540, 204] on button "OpEx" at bounding box center [611, 205] width 17 height 8
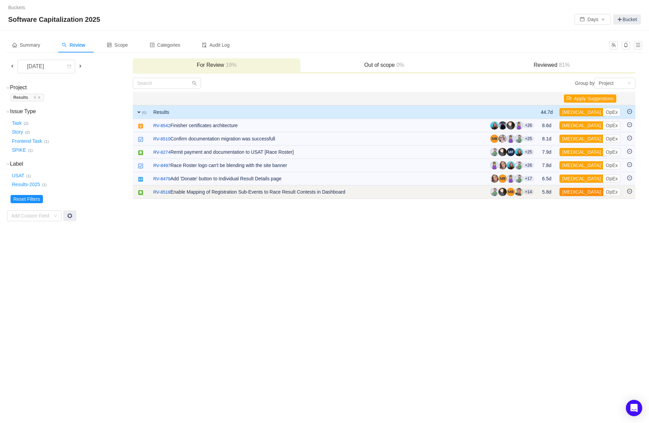
click at [540, 192] on button "[MEDICAL_DATA]" at bounding box center [582, 192] width 44 height 8
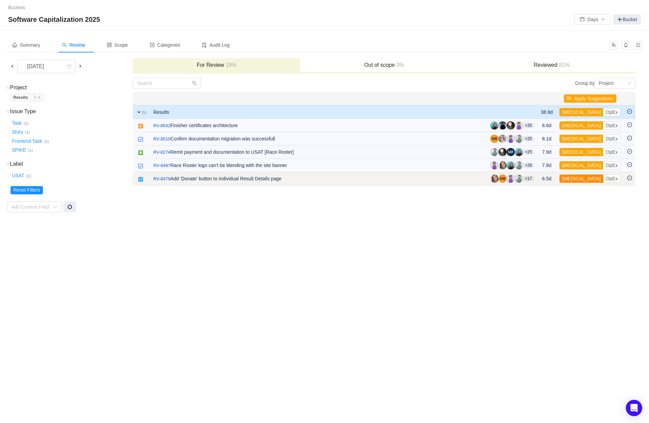
click at [540, 181] on button "[MEDICAL_DATA]" at bounding box center [582, 178] width 44 height 8
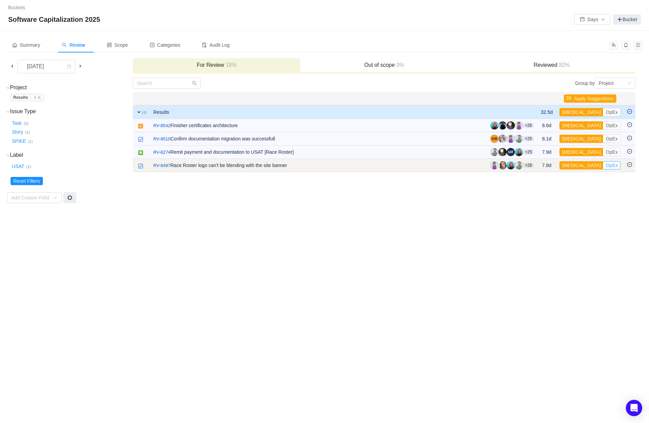
click at [540, 165] on button "OpEx" at bounding box center [611, 165] width 17 height 8
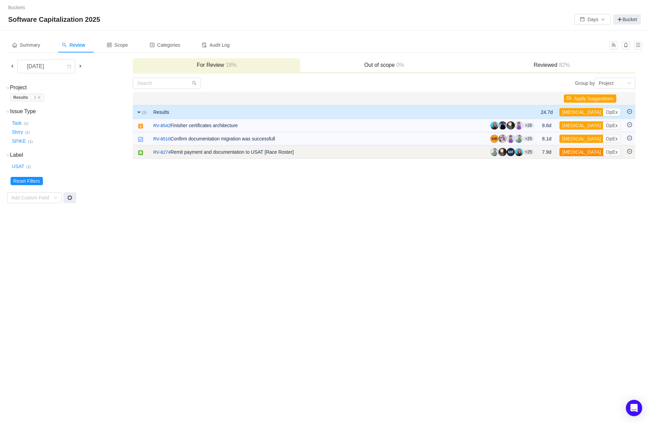
click at [540, 152] on button "[MEDICAL_DATA]" at bounding box center [582, 152] width 44 height 8
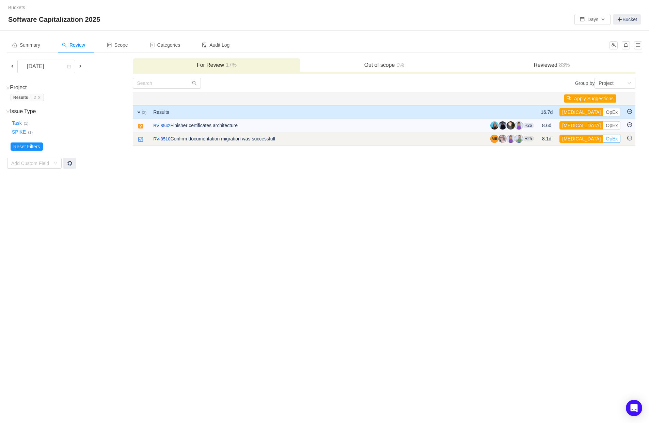
click at [540, 138] on button "OpEx" at bounding box center [611, 139] width 17 height 8
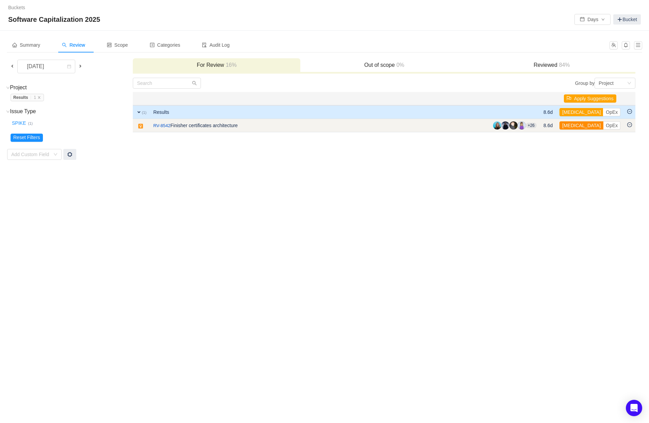
click at [540, 126] on button "[MEDICAL_DATA]" at bounding box center [582, 125] width 44 height 8
